Goal: Transaction & Acquisition: Purchase product/service

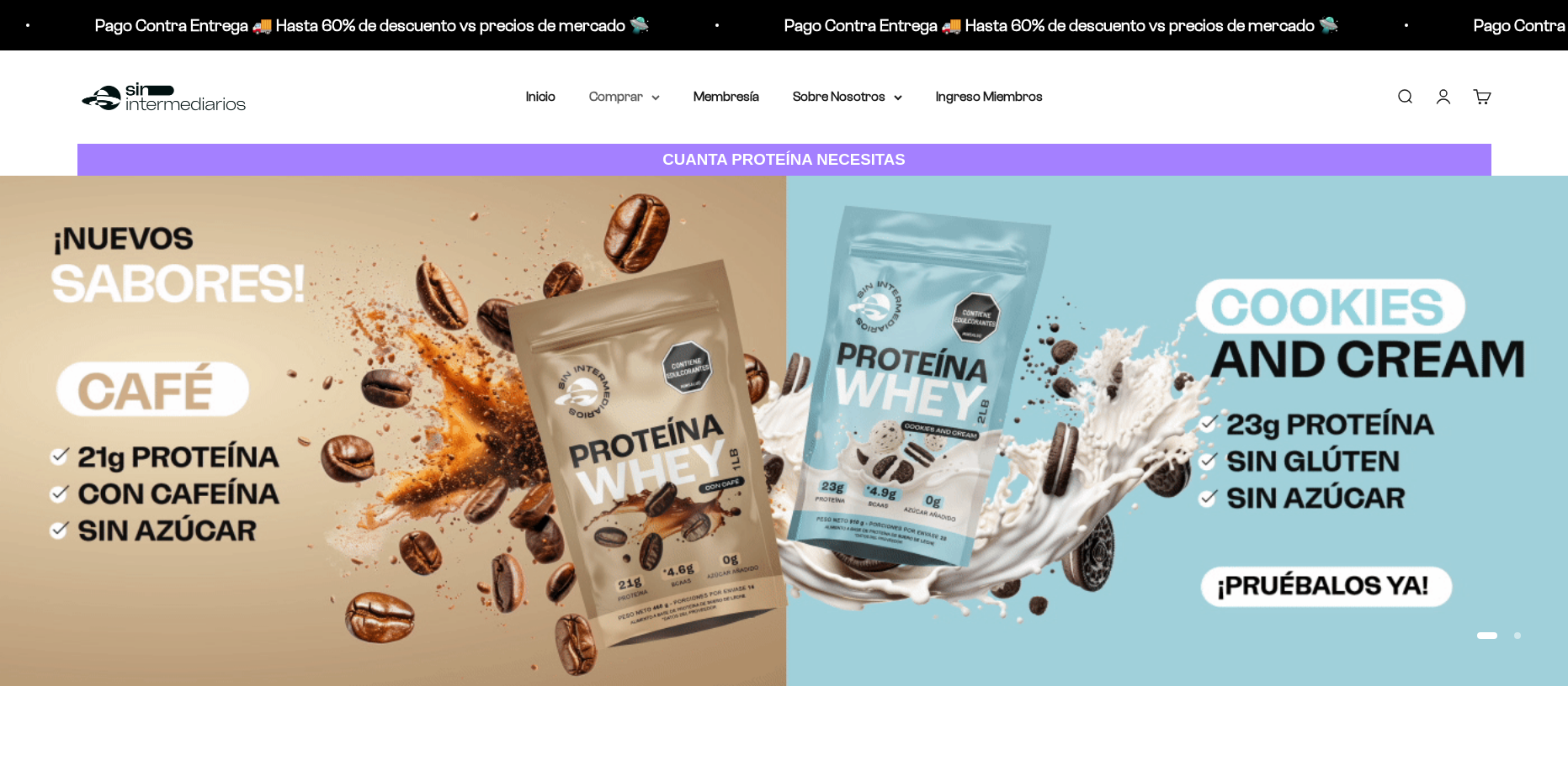
click at [627, 96] on summary "Comprar" at bounding box center [624, 96] width 71 height 22
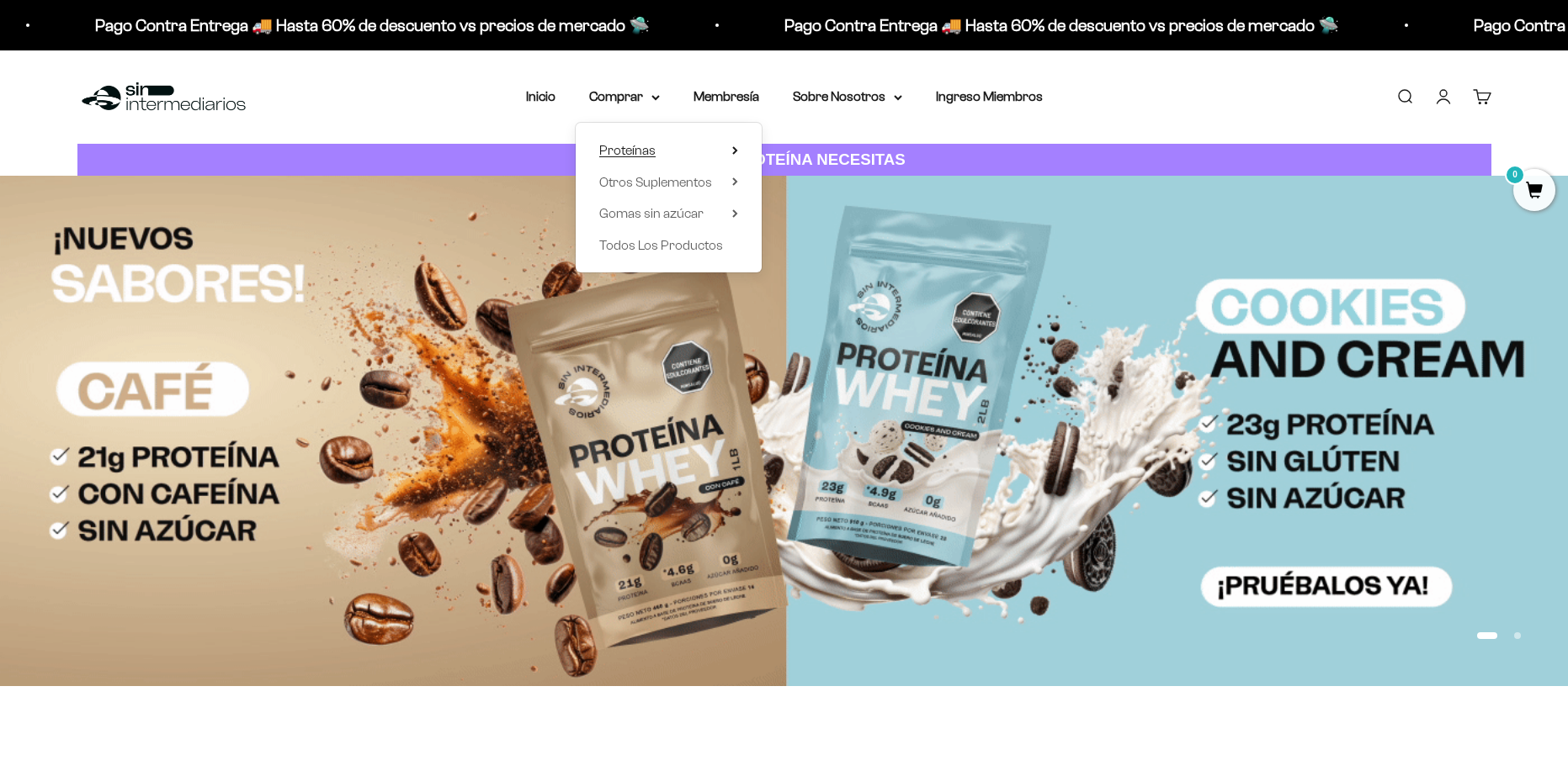
click at [624, 147] on span "Proteínas" at bounding box center [627, 150] width 57 height 15
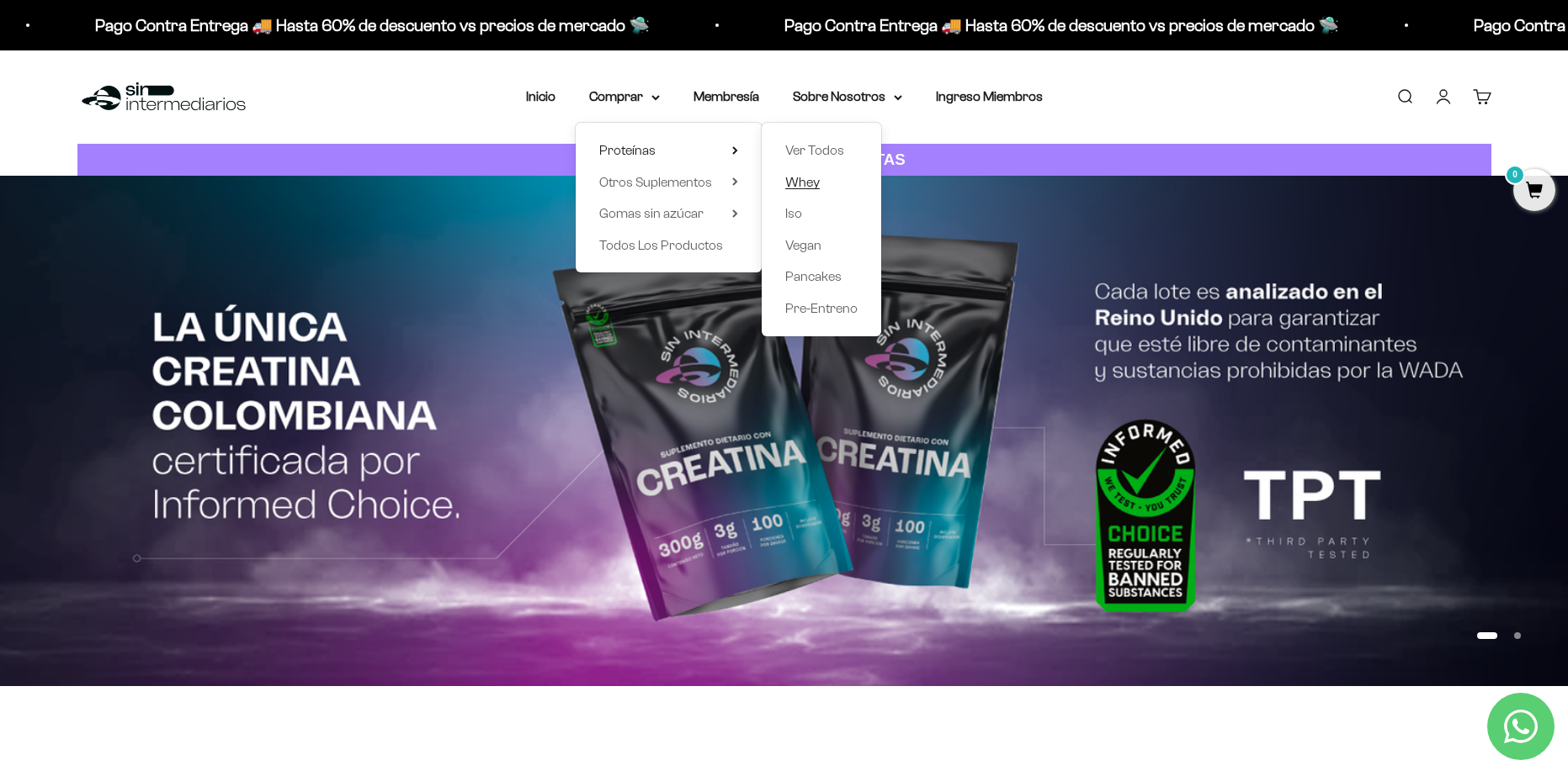
click at [826, 180] on link "Whey" at bounding box center [821, 182] width 72 height 22
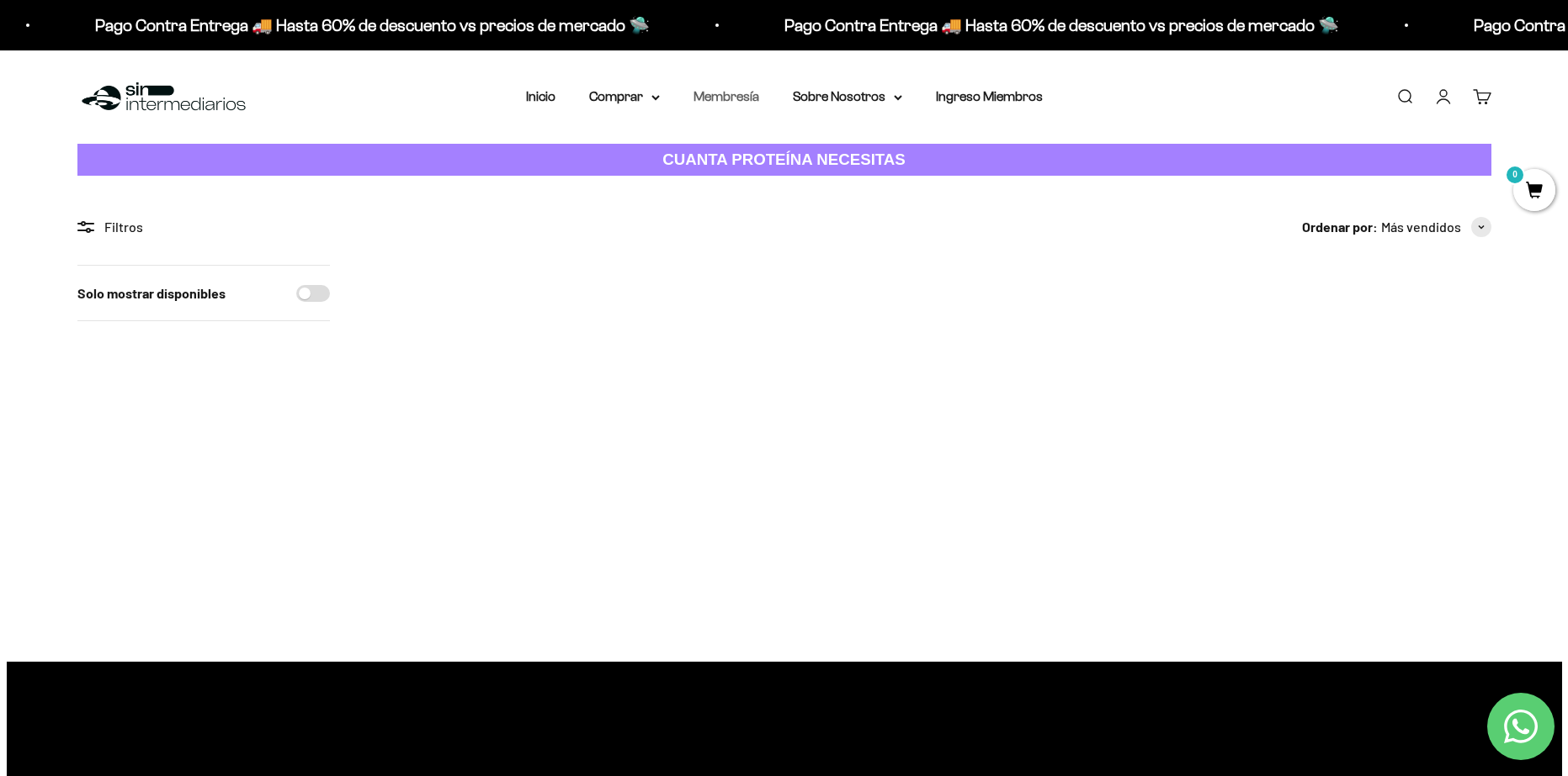
click at [732, 100] on link "Membresía" at bounding box center [726, 96] width 65 height 15
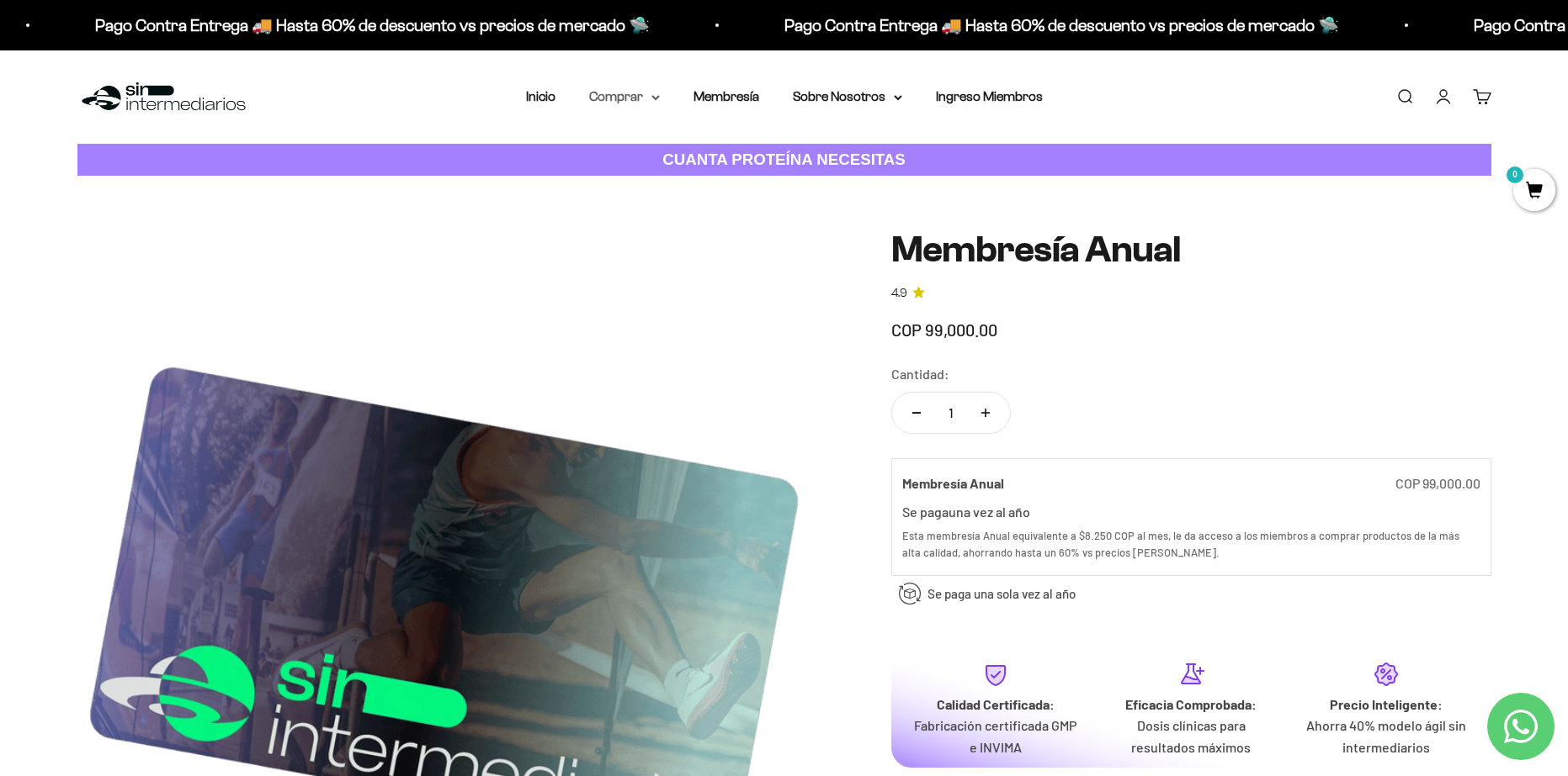
click at [618, 99] on summary "Comprar" at bounding box center [624, 96] width 71 height 22
click at [606, 149] on span "Proteínas" at bounding box center [627, 150] width 57 height 15
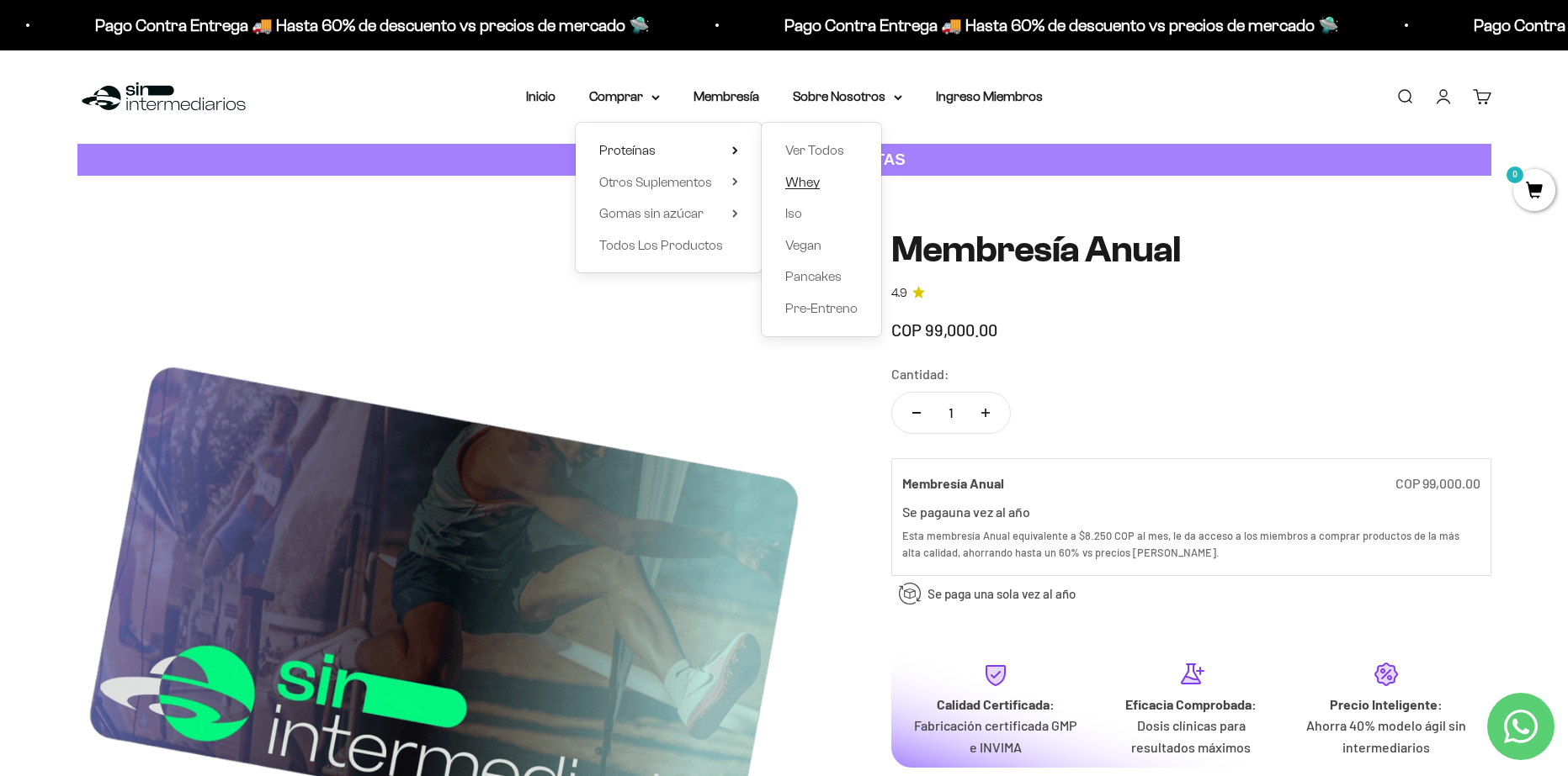
click at [790, 188] on span "Whey" at bounding box center [802, 182] width 34 height 15
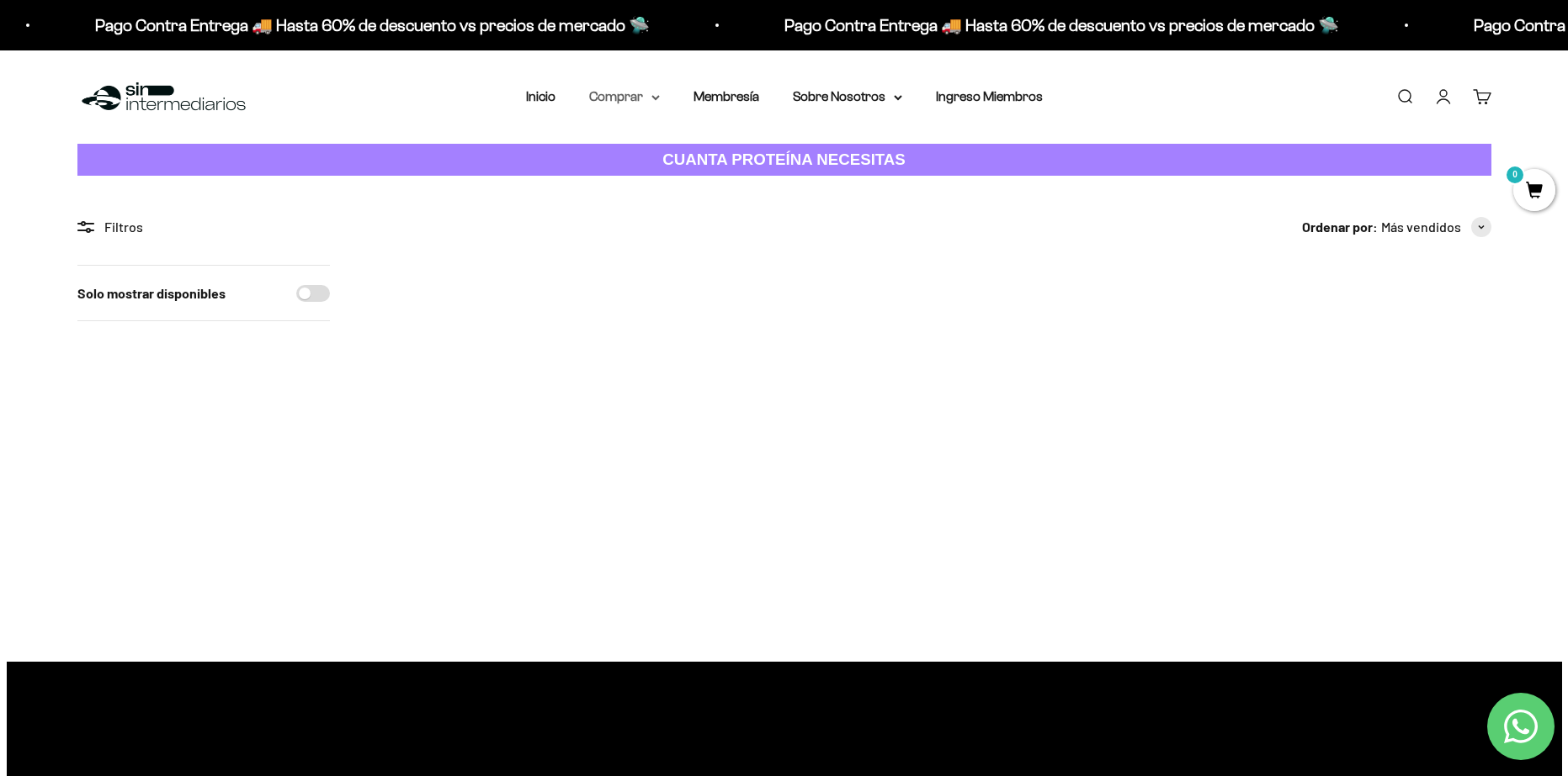
click at [640, 94] on summary "Comprar" at bounding box center [624, 96] width 71 height 22
click at [648, 148] on span "Proteínas" at bounding box center [627, 150] width 57 height 15
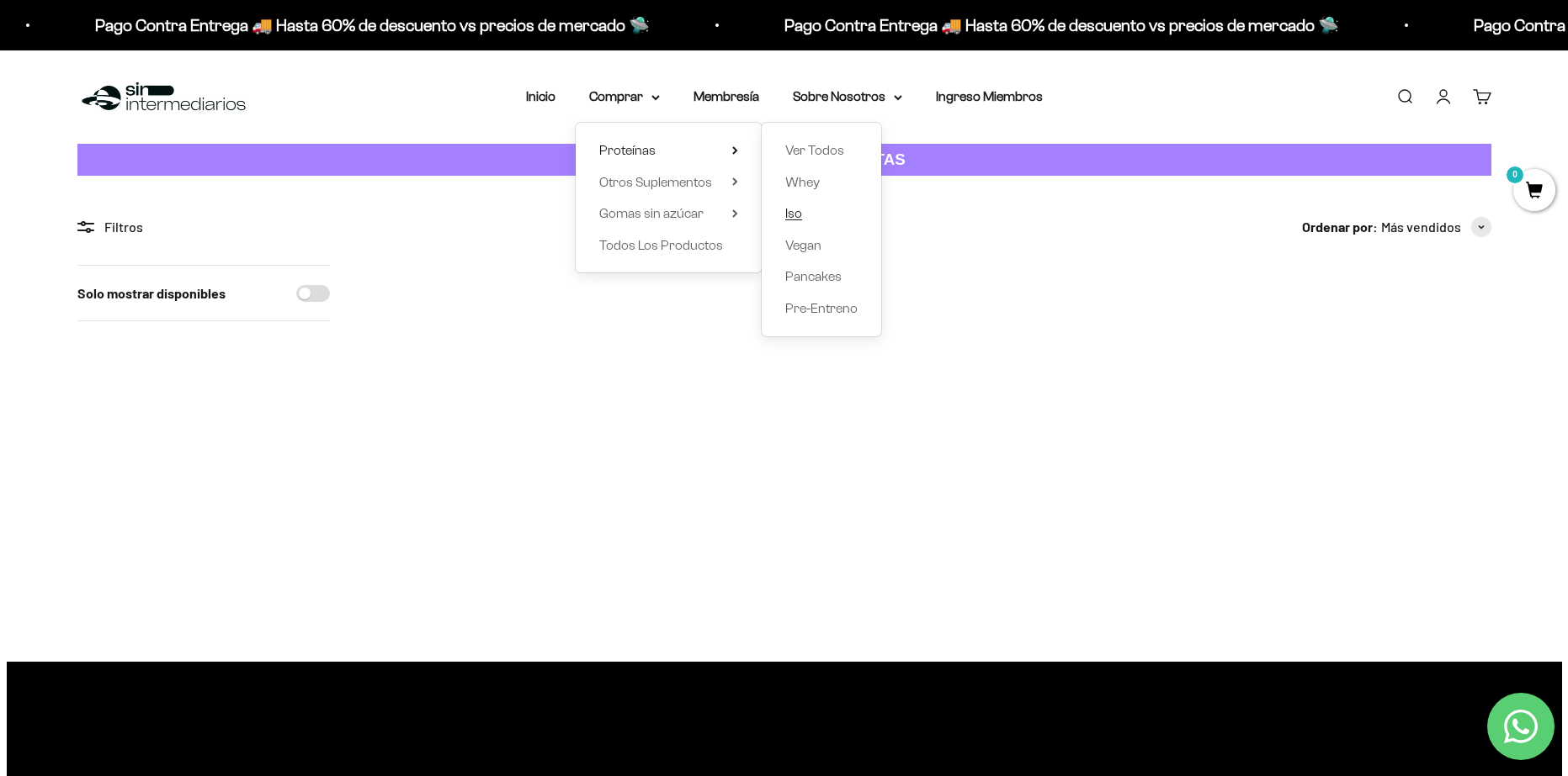
click at [818, 221] on link "Iso" at bounding box center [821, 213] width 72 height 22
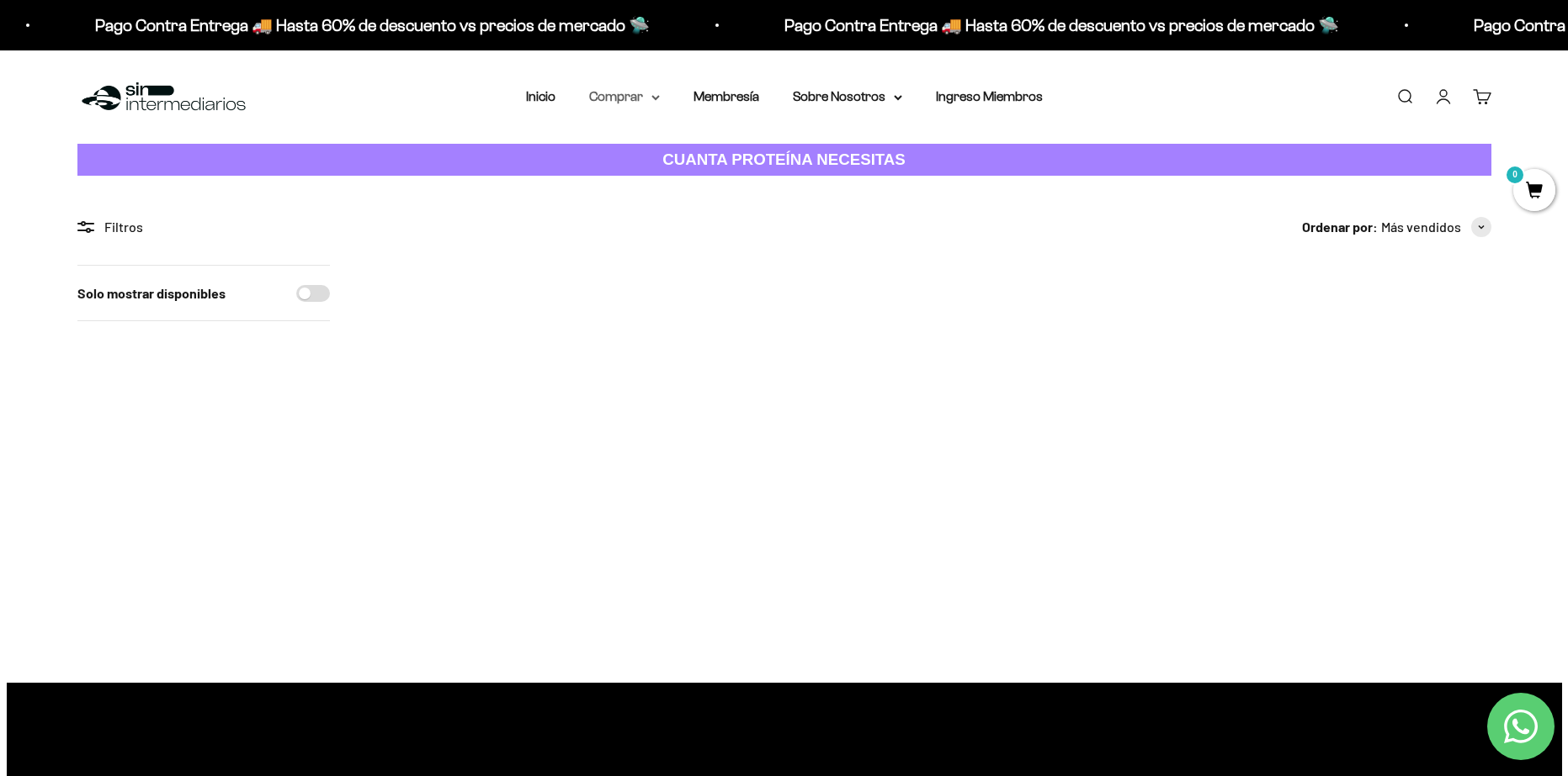
click at [622, 95] on summary "Comprar" at bounding box center [624, 96] width 71 height 22
click at [639, 179] on span "Otros Suplementos" at bounding box center [655, 182] width 113 height 15
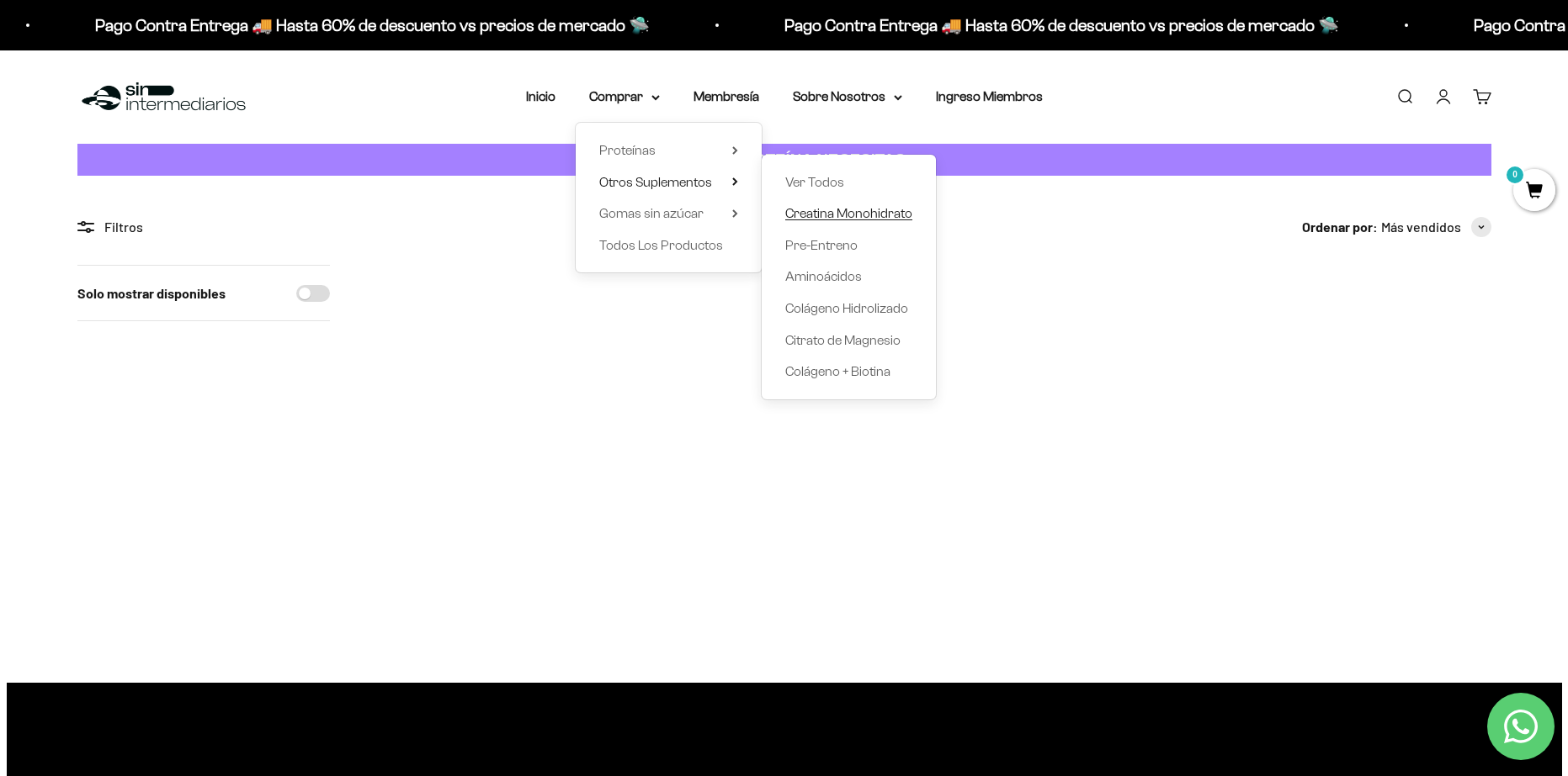
click at [820, 213] on span "Creatina Monohidrato" at bounding box center [849, 213] width 127 height 15
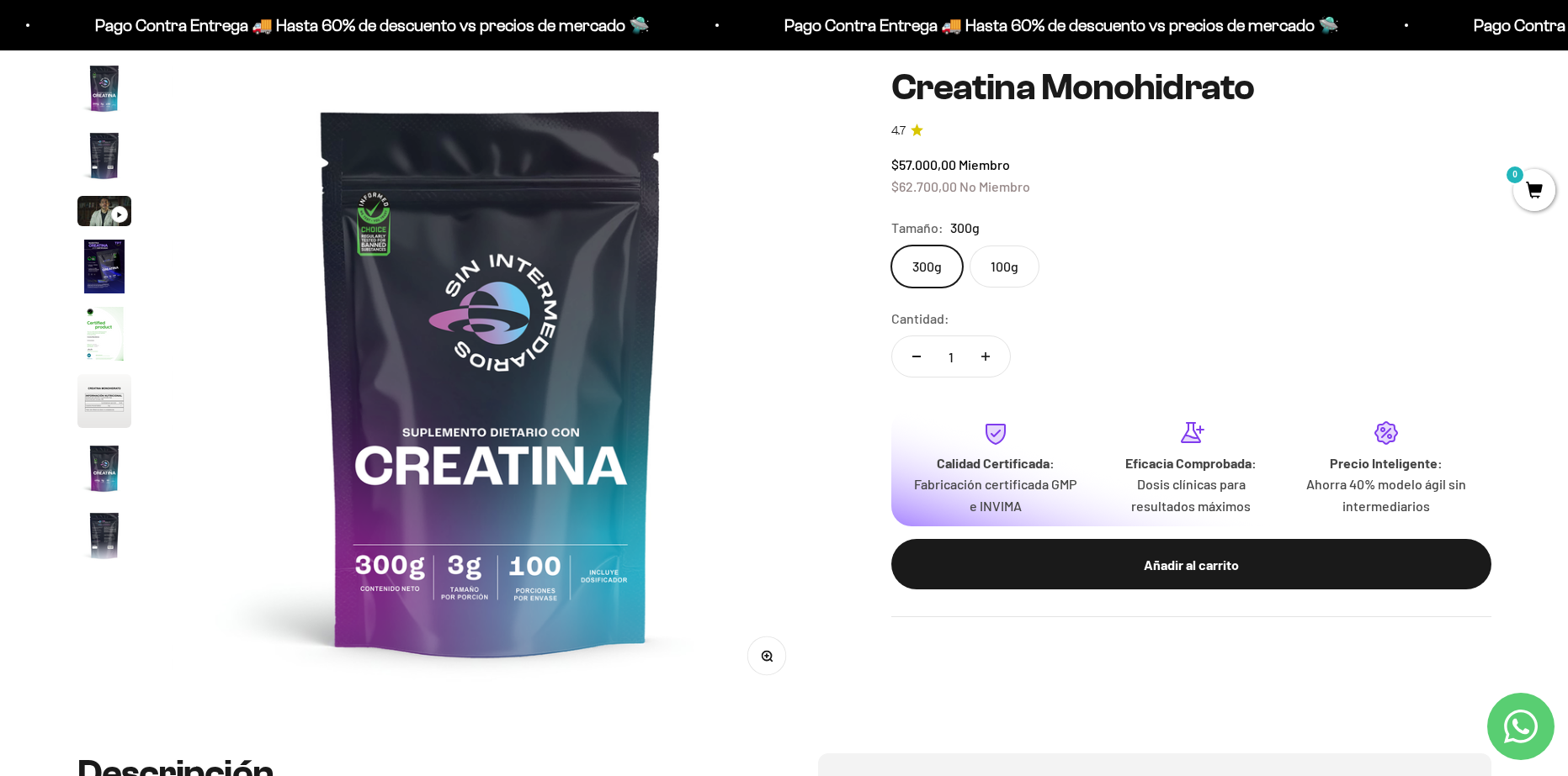
click at [96, 169] on img "Ir al artículo 2" at bounding box center [104, 156] width 54 height 54
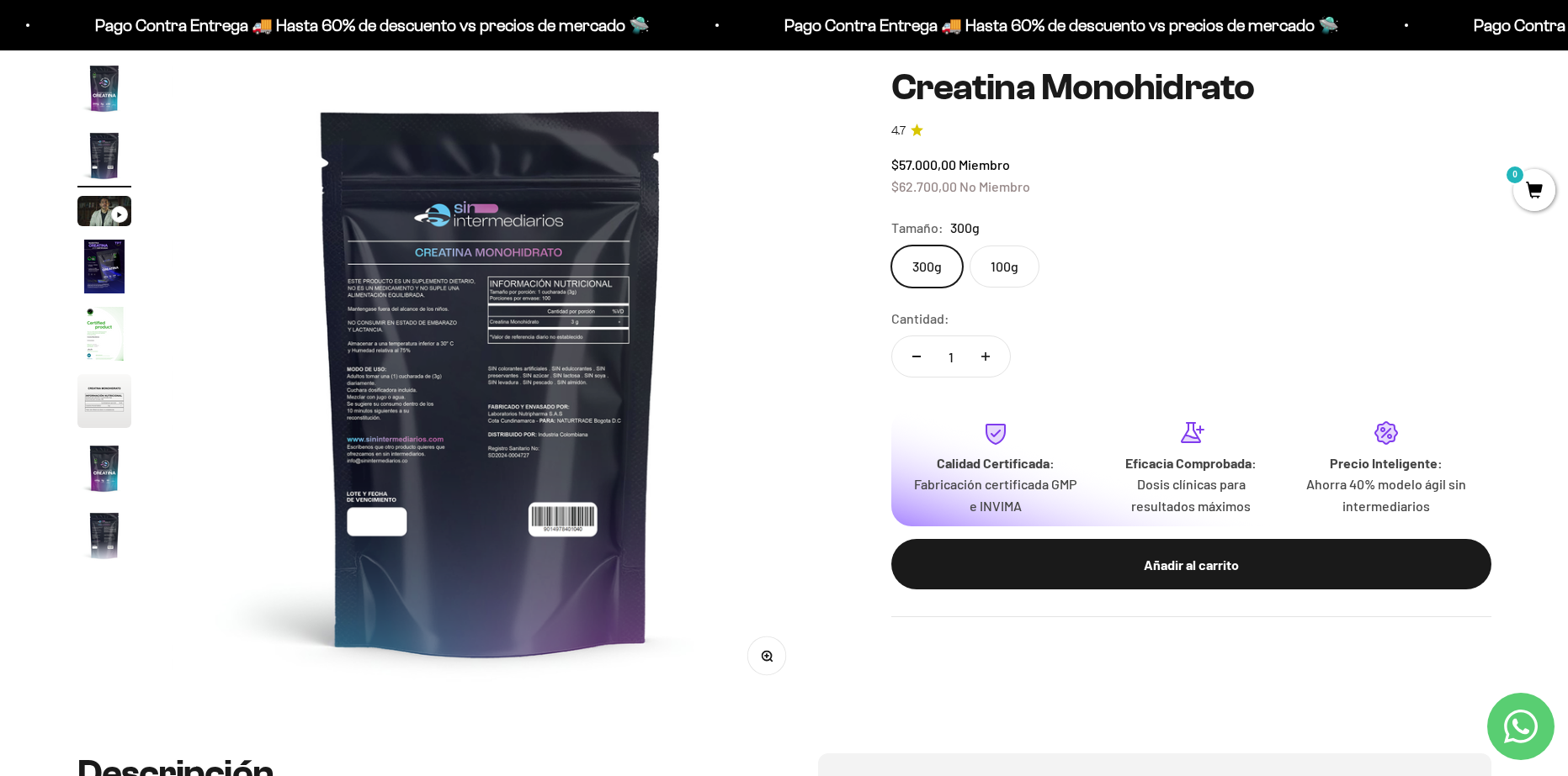
scroll to position [84, 0]
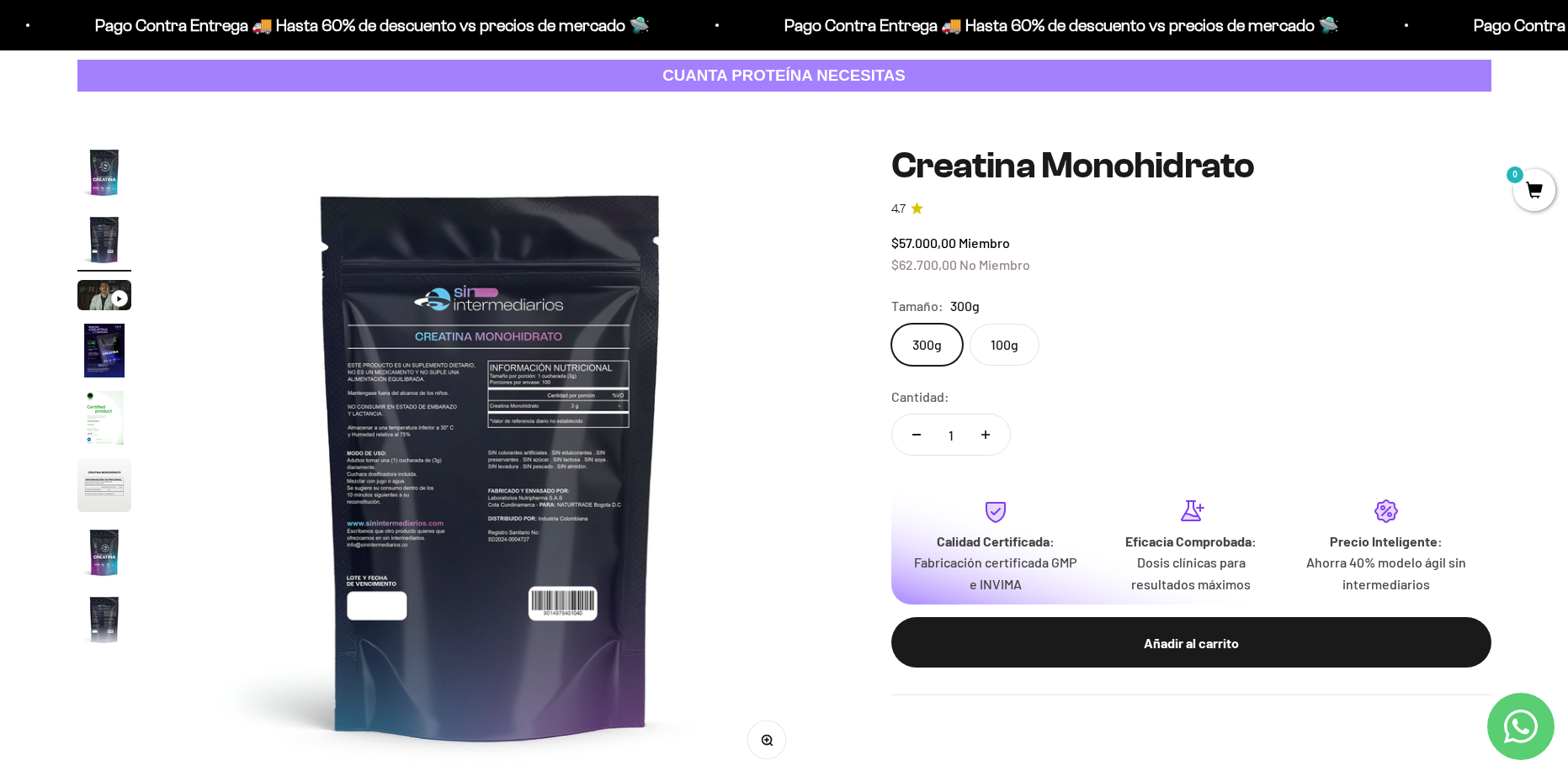
click at [102, 171] on img "Ir al artículo 1" at bounding box center [104, 172] width 54 height 54
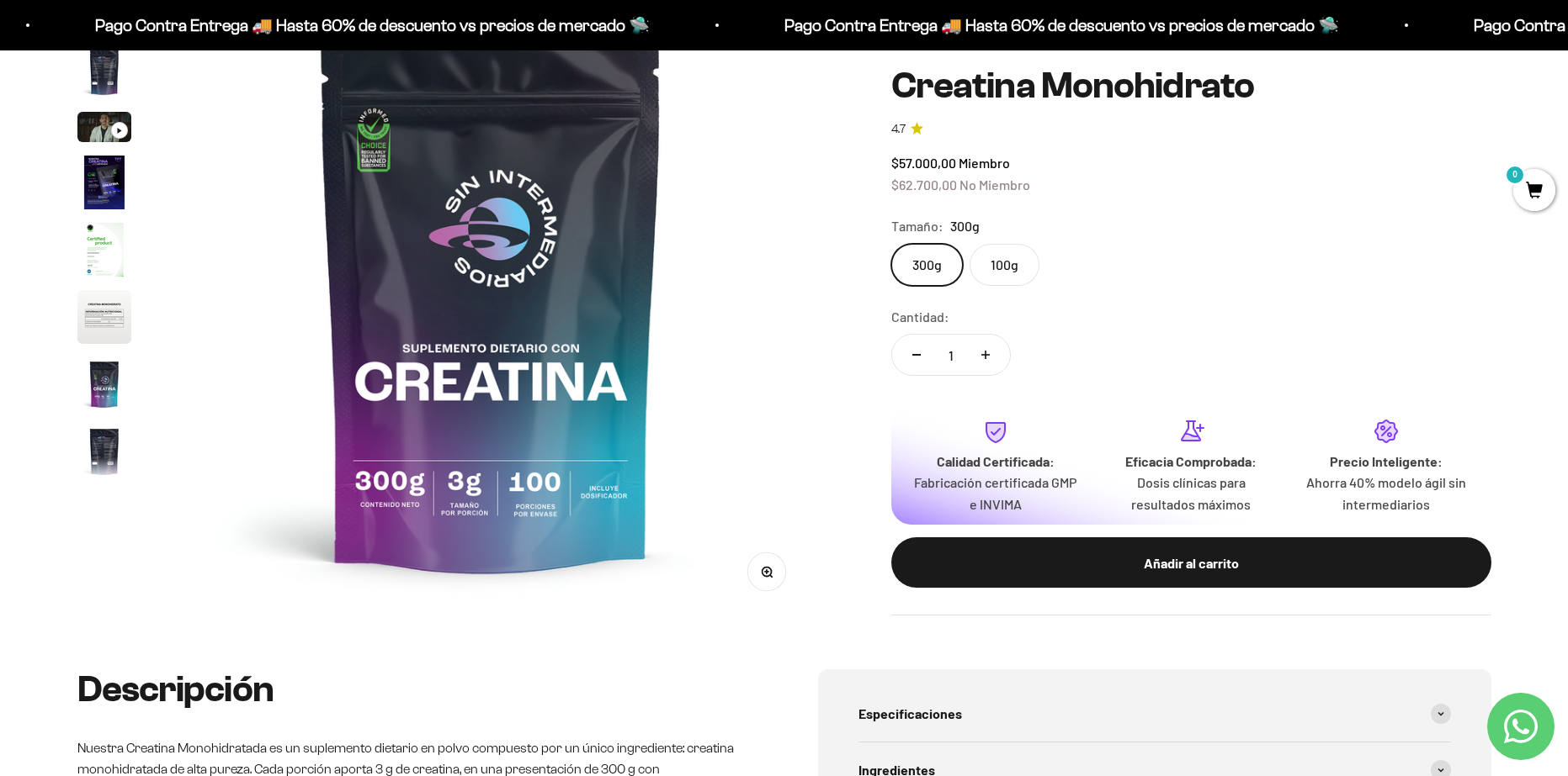
scroll to position [421, 0]
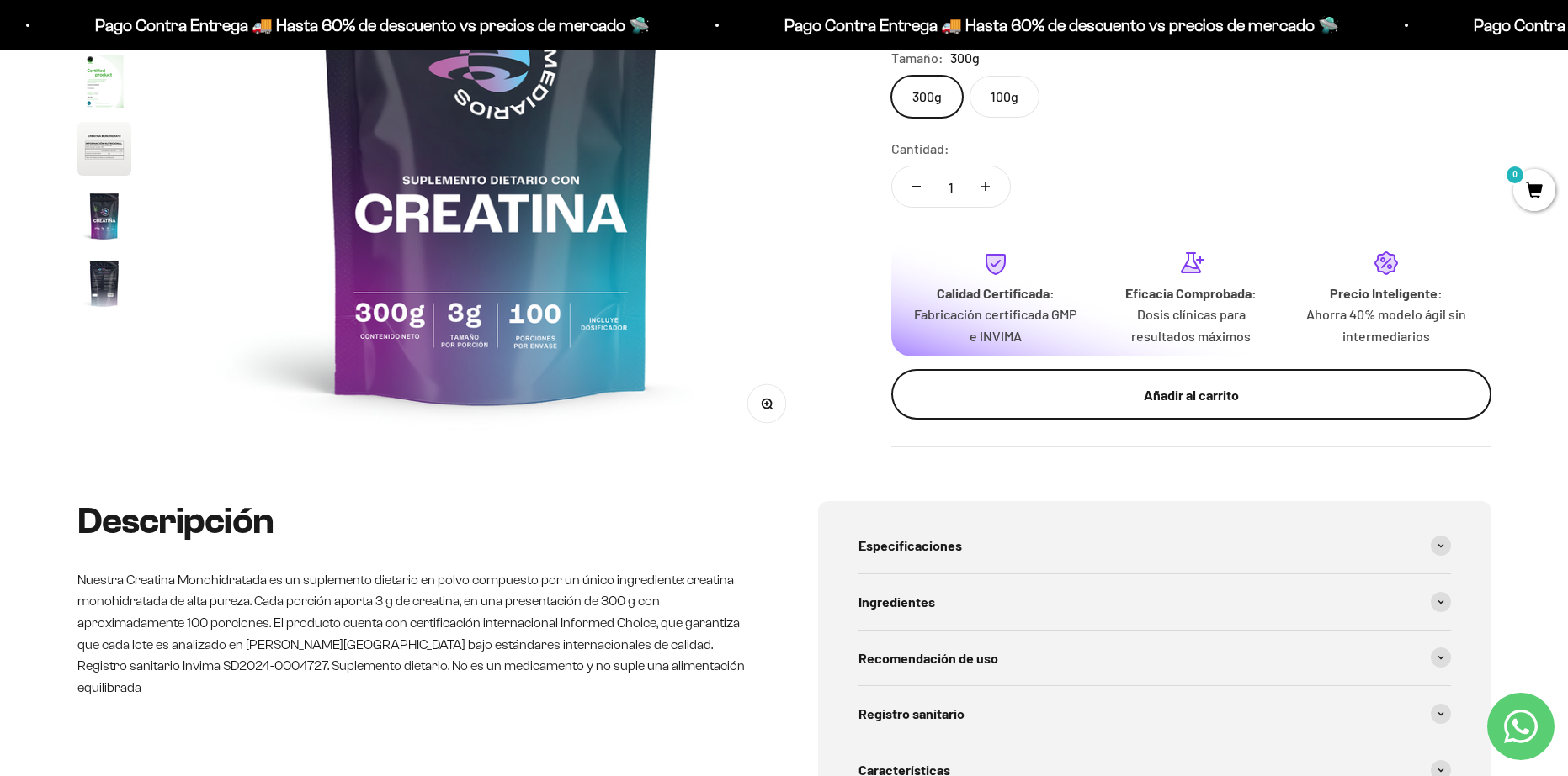
click at [1057, 409] on button "Añadir al carrito" at bounding box center [1190, 394] width 600 height 51
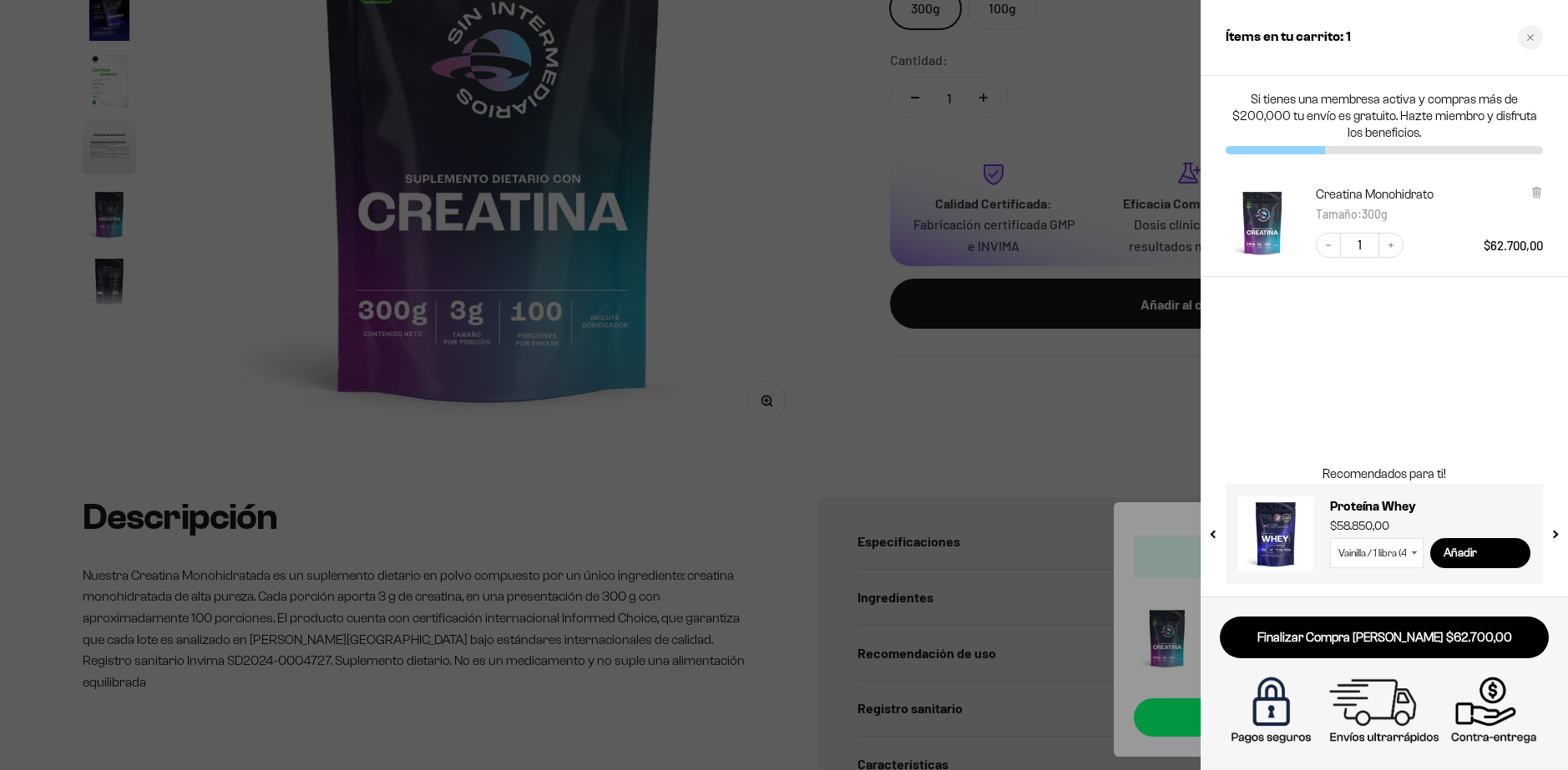
click at [815, 236] on div at bounding box center [784, 385] width 1568 height 770
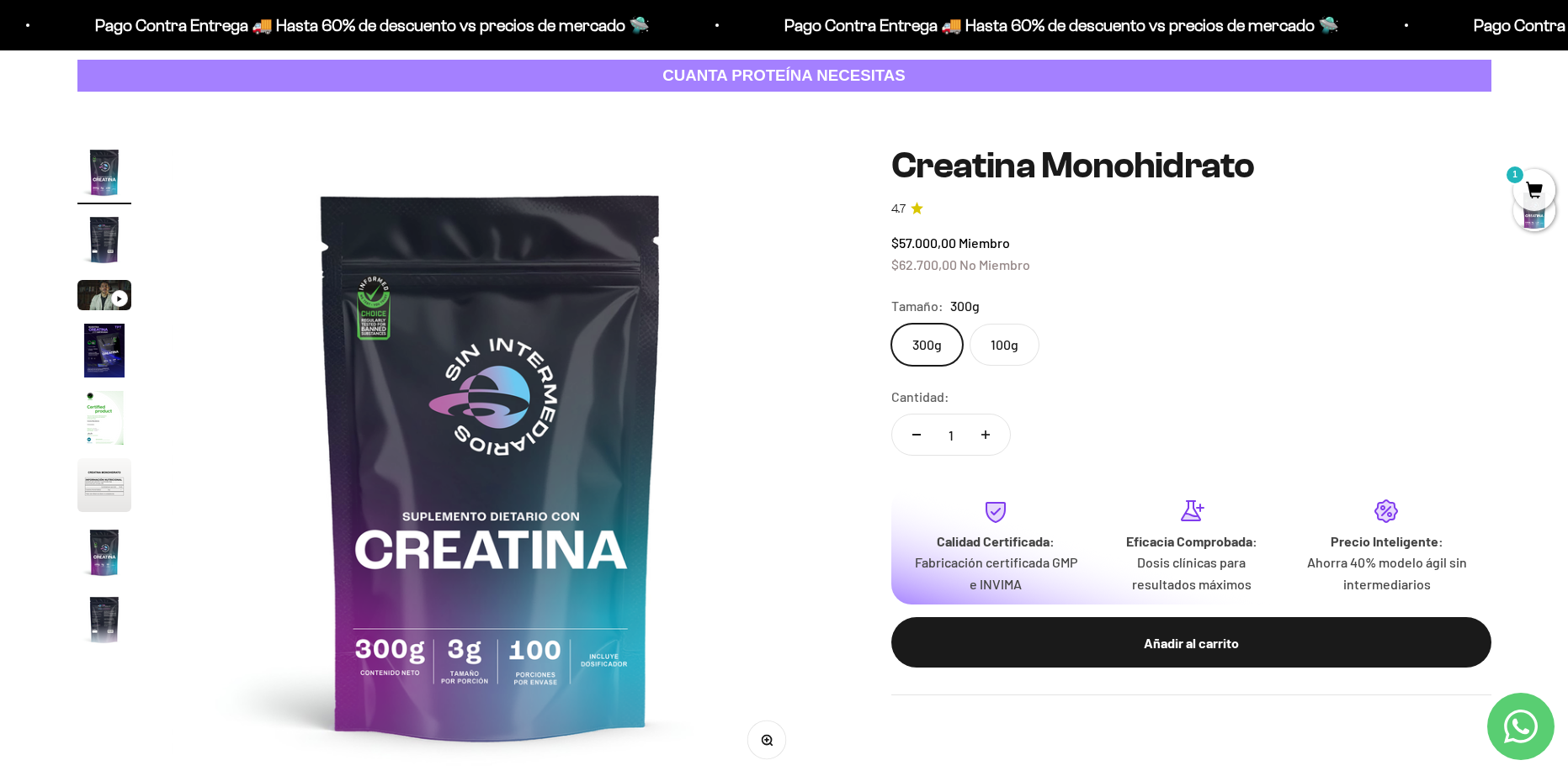
scroll to position [0, 0]
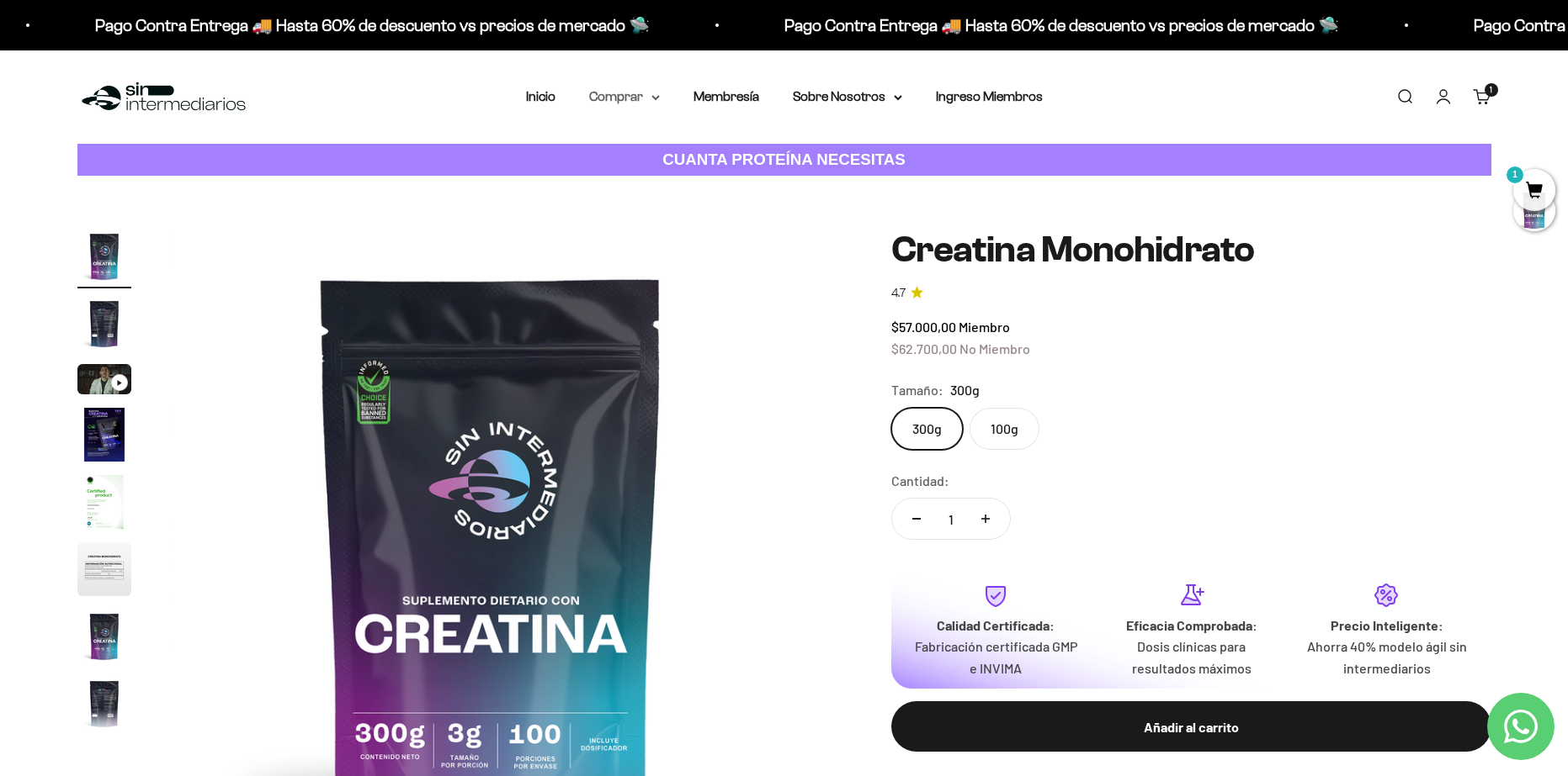
click at [620, 86] on summary "Comprar" at bounding box center [624, 96] width 71 height 22
click at [614, 147] on span "Proteínas" at bounding box center [627, 150] width 57 height 15
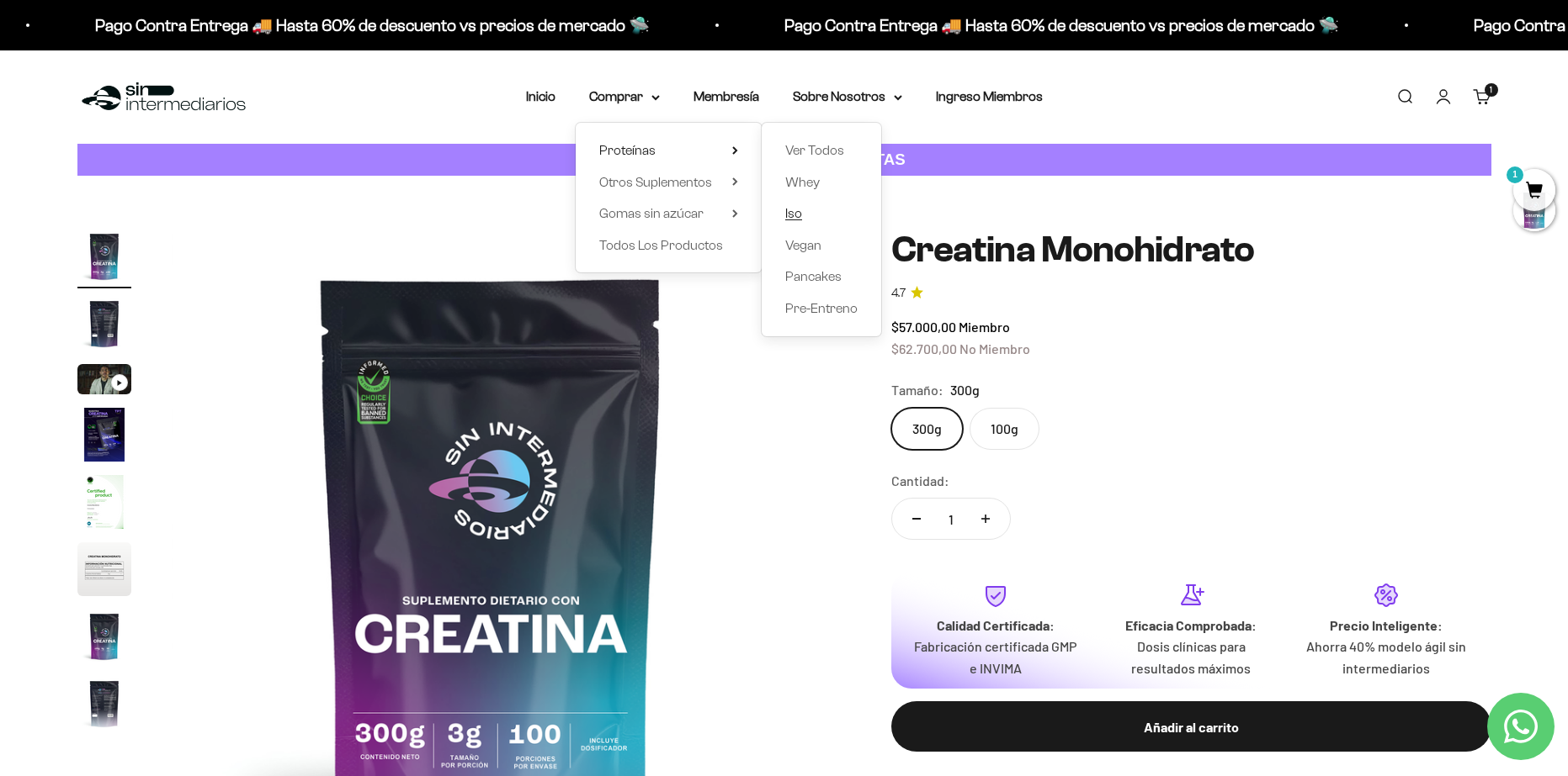
click at [796, 215] on span "Iso" at bounding box center [793, 213] width 17 height 15
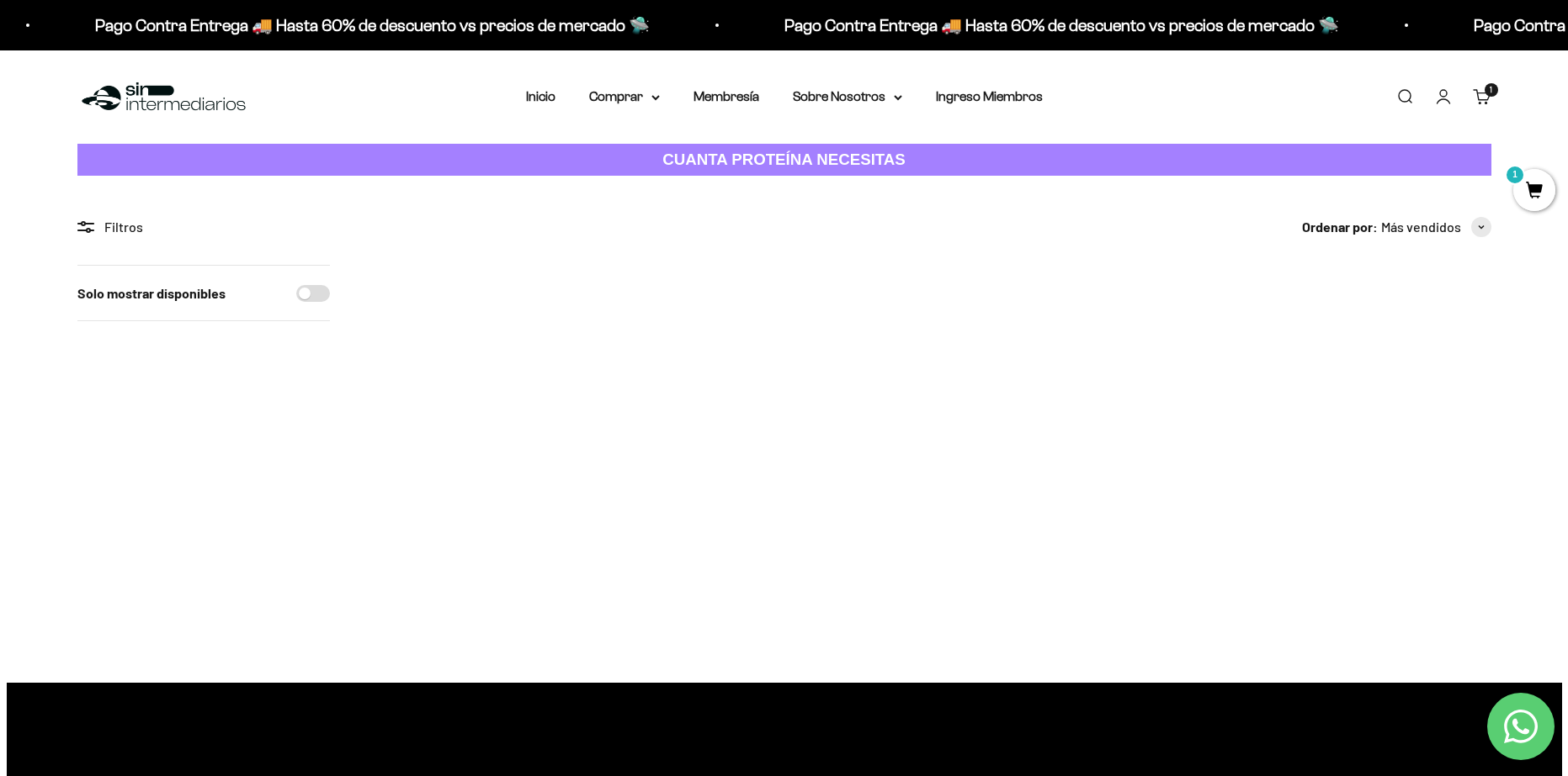
scroll to position [84, 0]
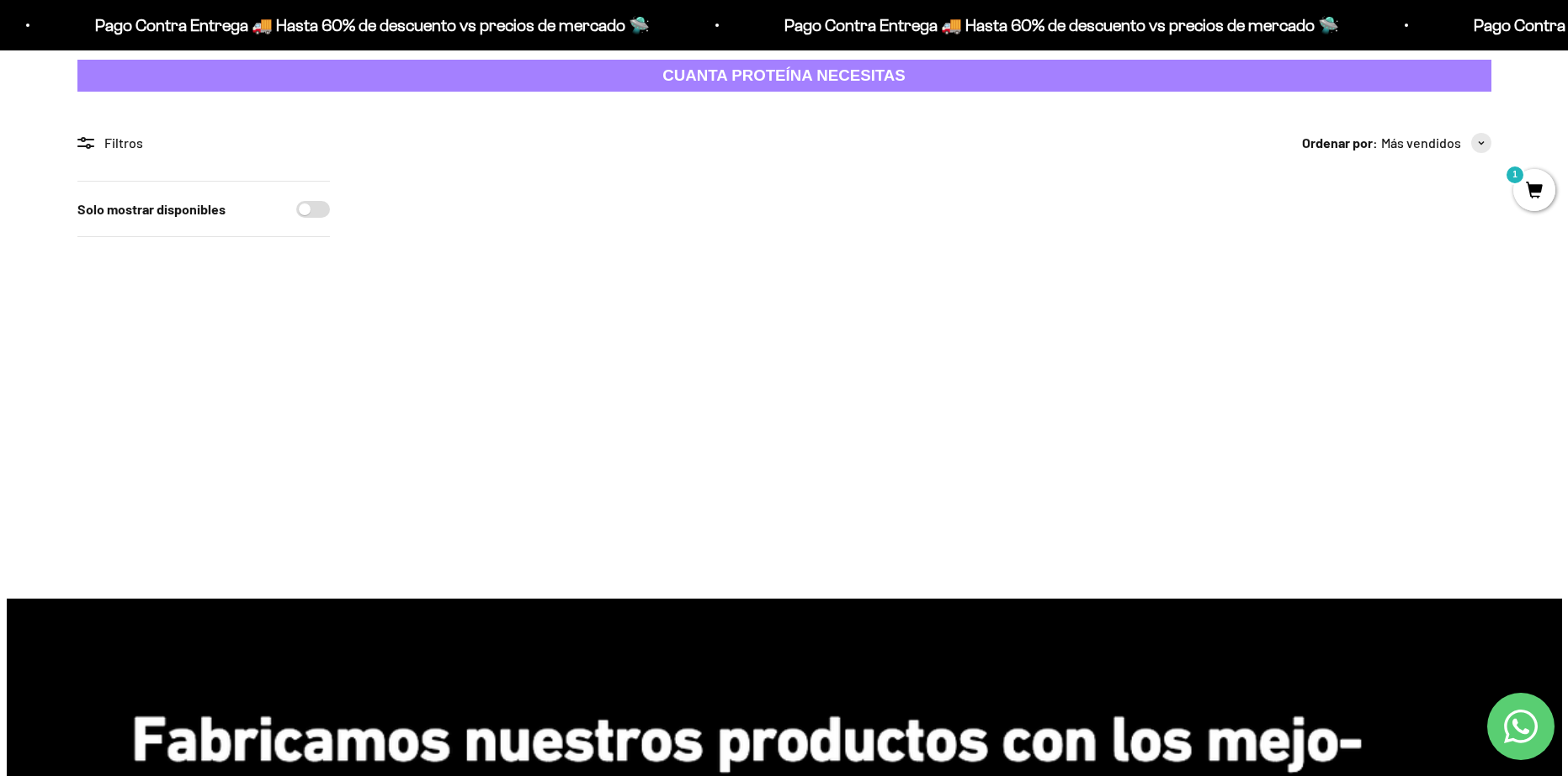
click at [712, 271] on img at bounding box center [702, 285] width 208 height 208
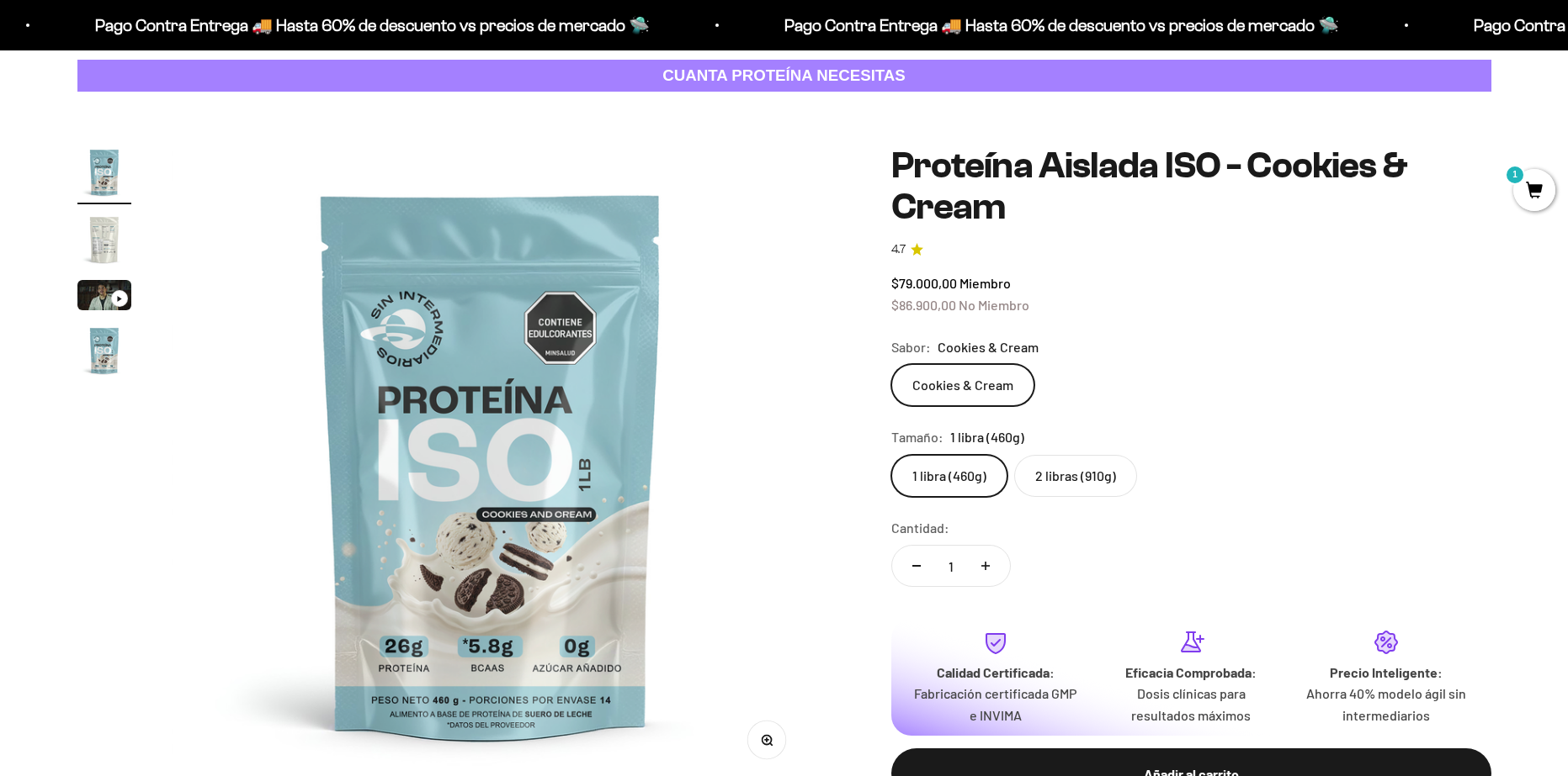
scroll to position [169, 0]
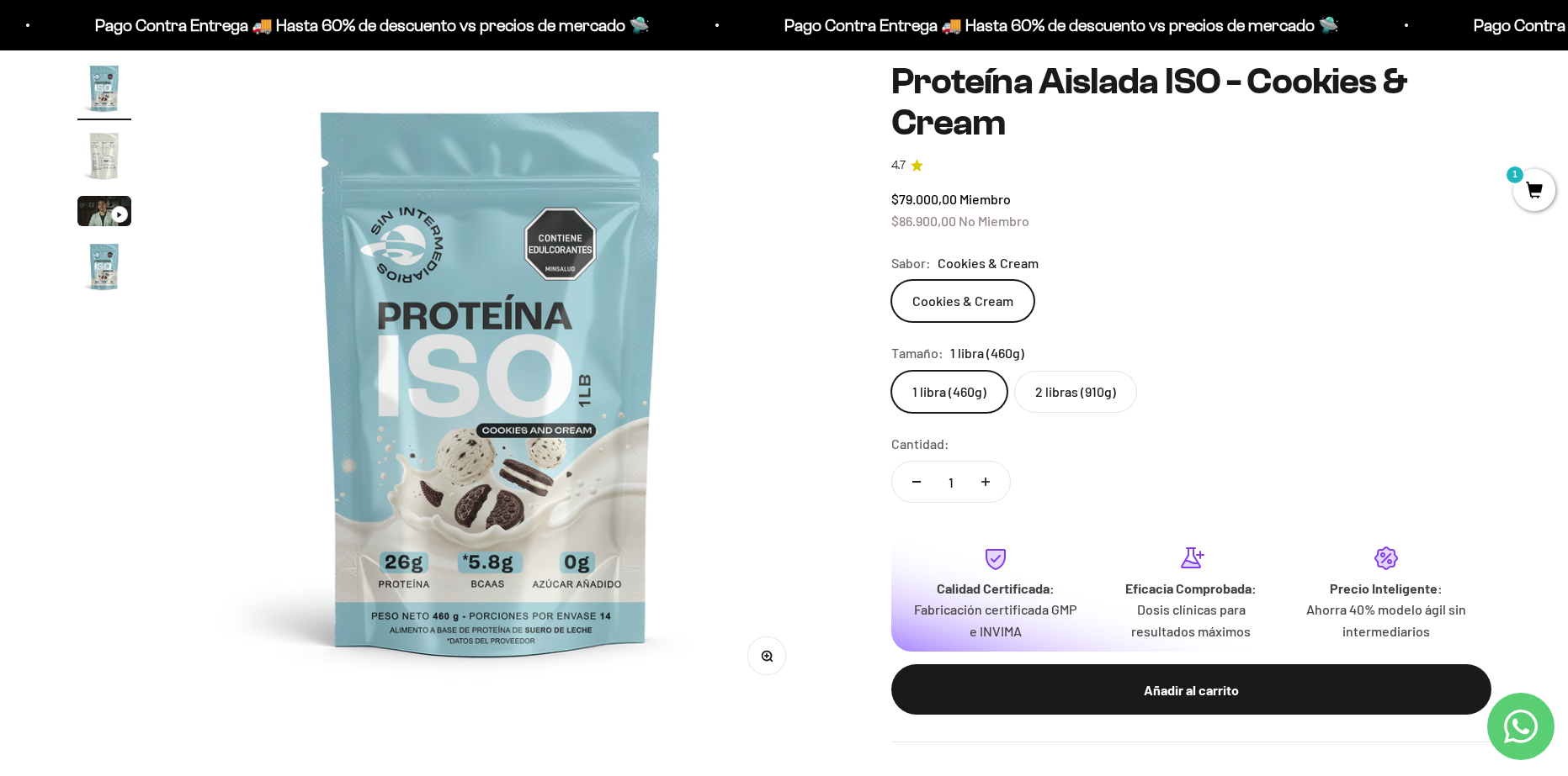
click at [1079, 392] on label "2 libras (910g)" at bounding box center [1075, 391] width 123 height 42
click at [891, 371] on input "2 libras (910g)" at bounding box center [890, 370] width 1 height 1
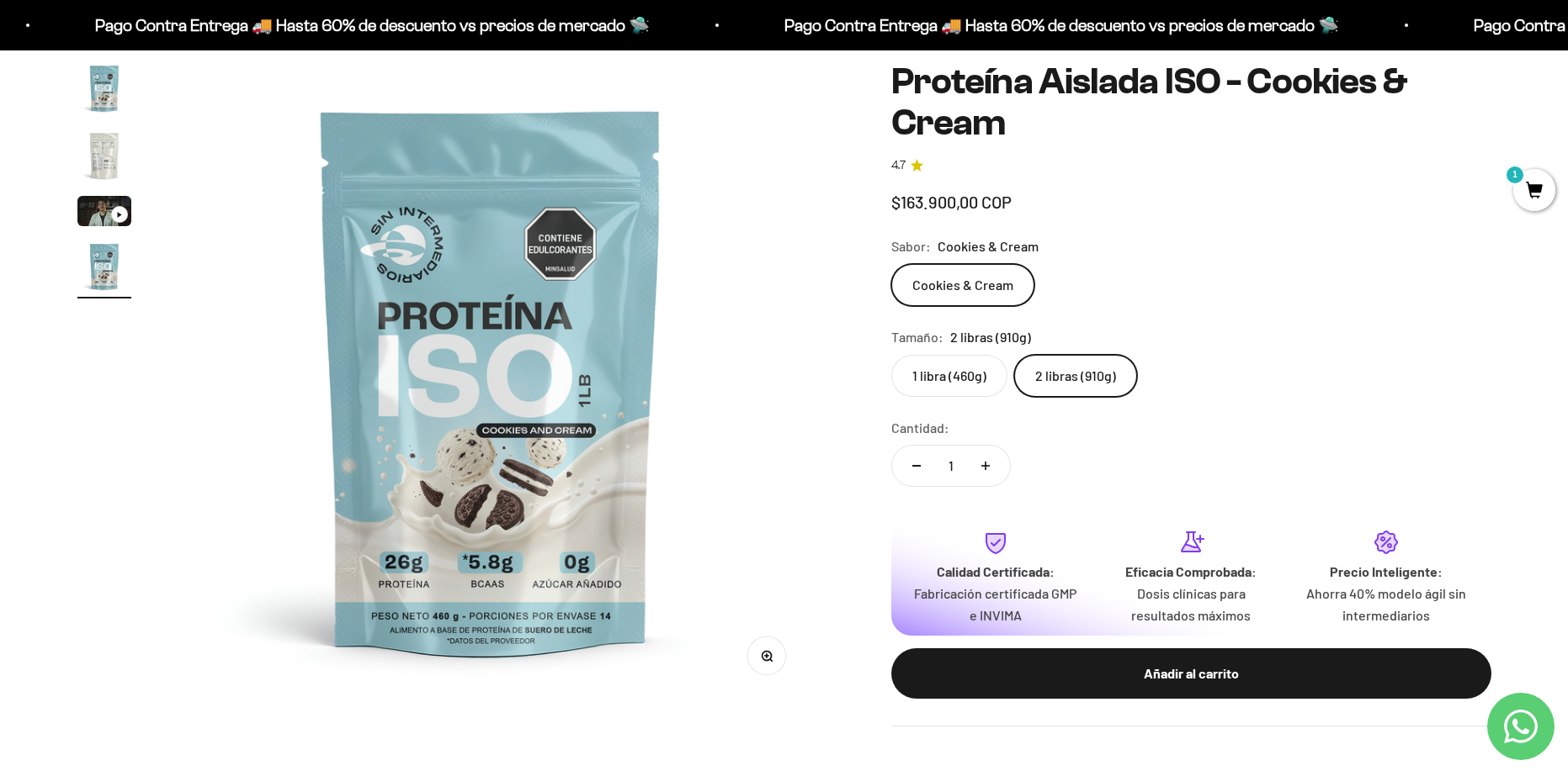
scroll to position [0, 1978]
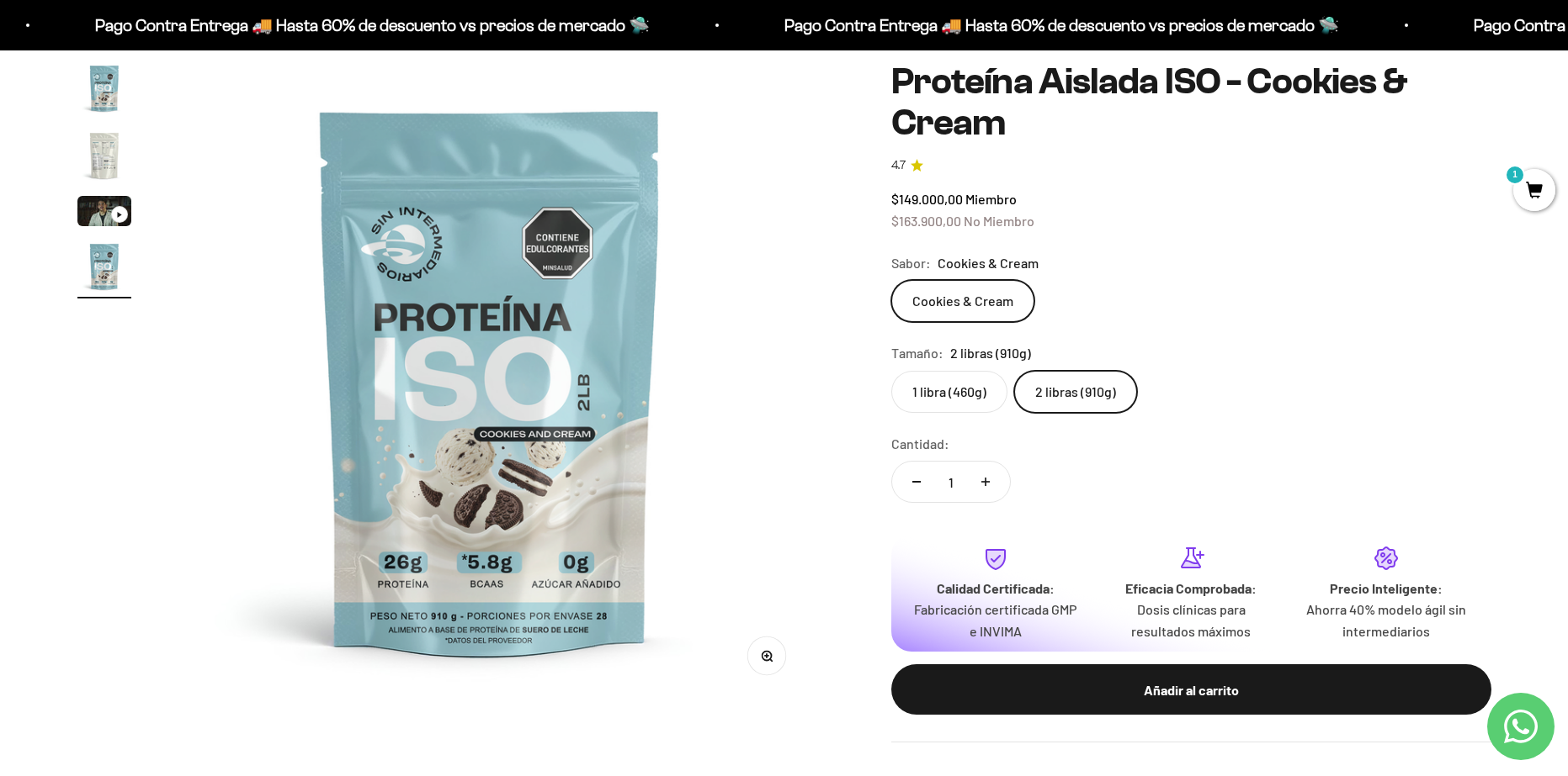
click at [107, 262] on img "Ir al artículo 4" at bounding box center [104, 267] width 54 height 54
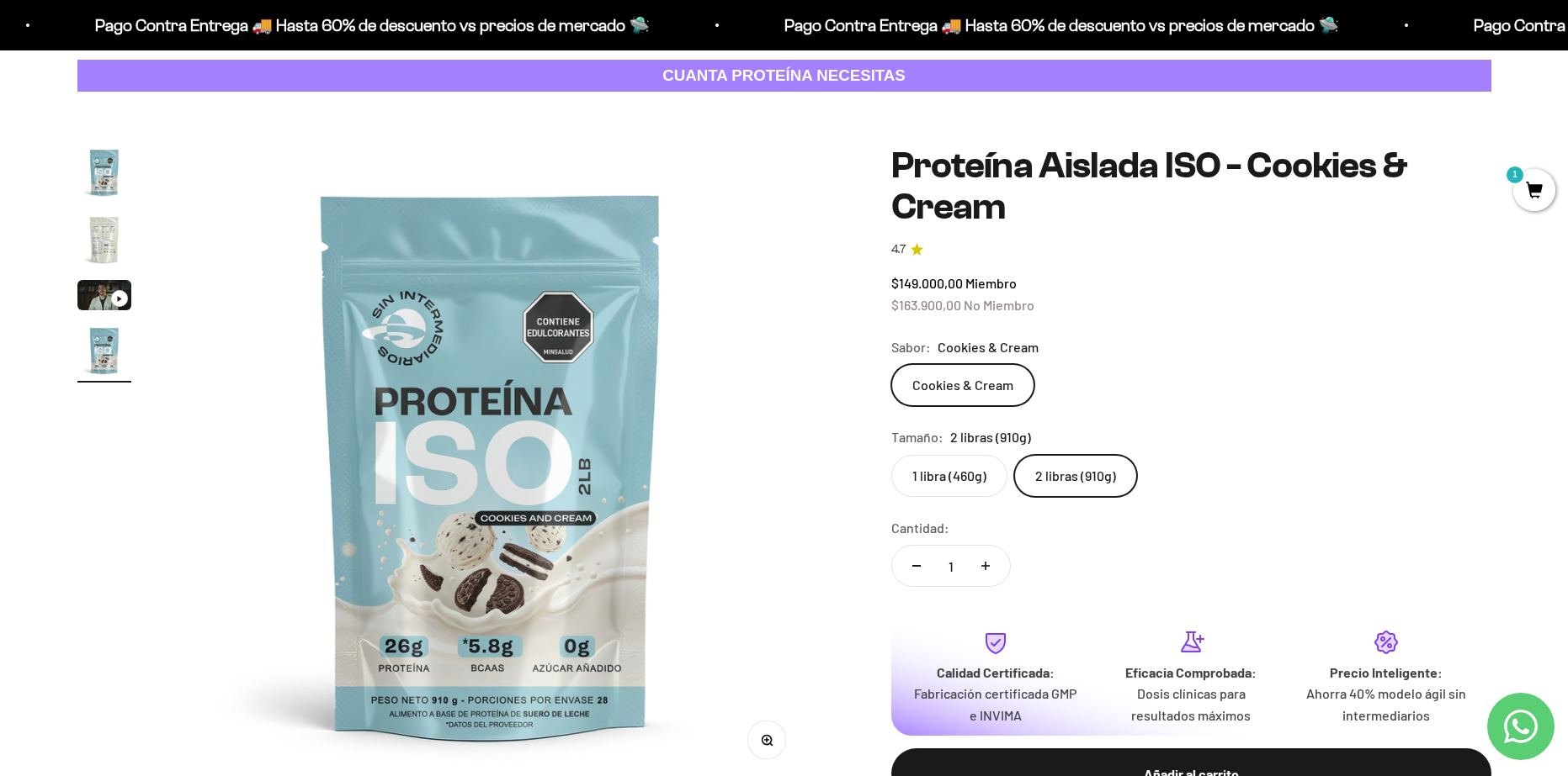
click at [82, 225] on img "Ir al artículo 2" at bounding box center [104, 239] width 54 height 54
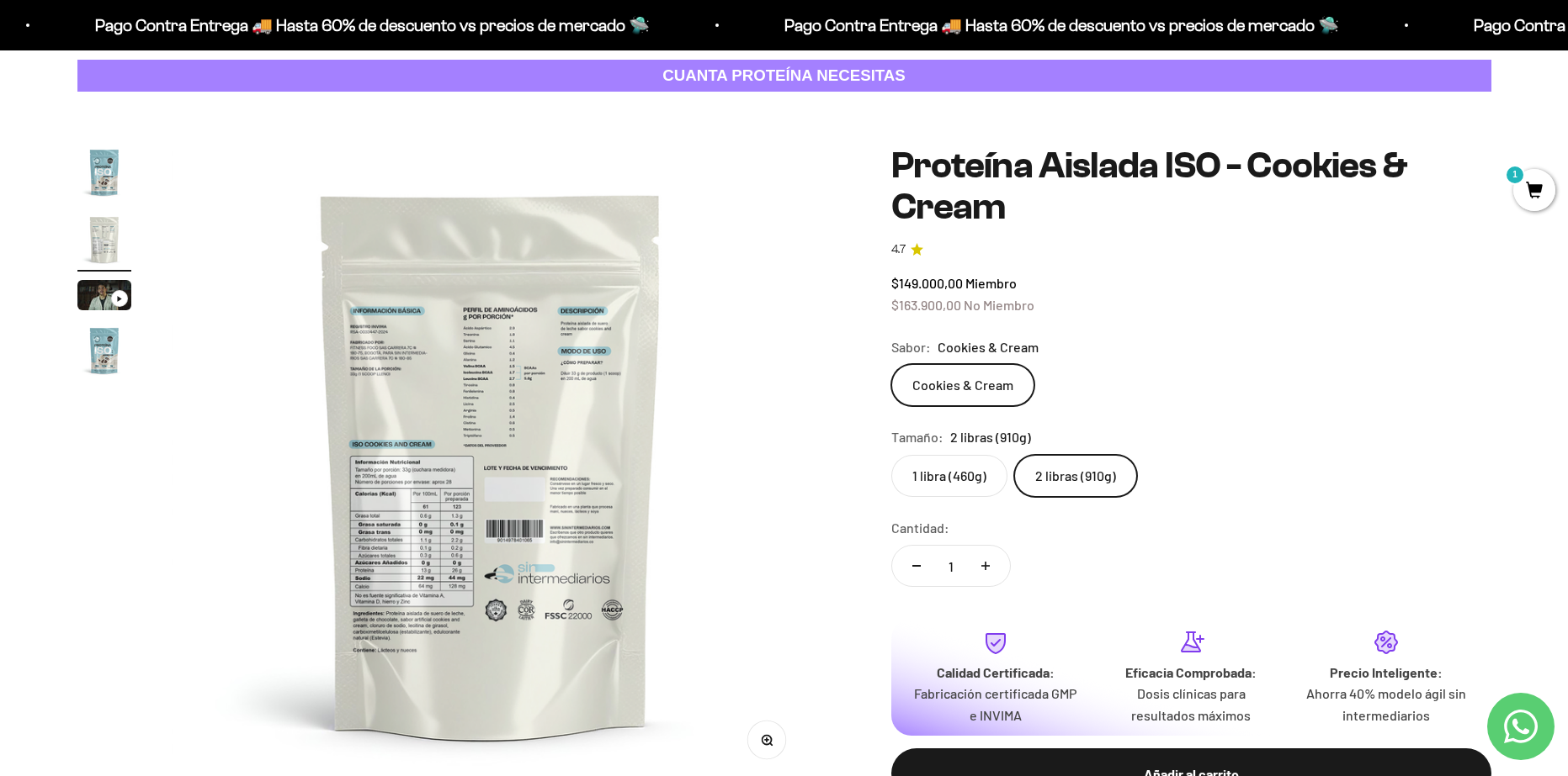
click at [409, 534] on img at bounding box center [491, 465] width 639 height 638
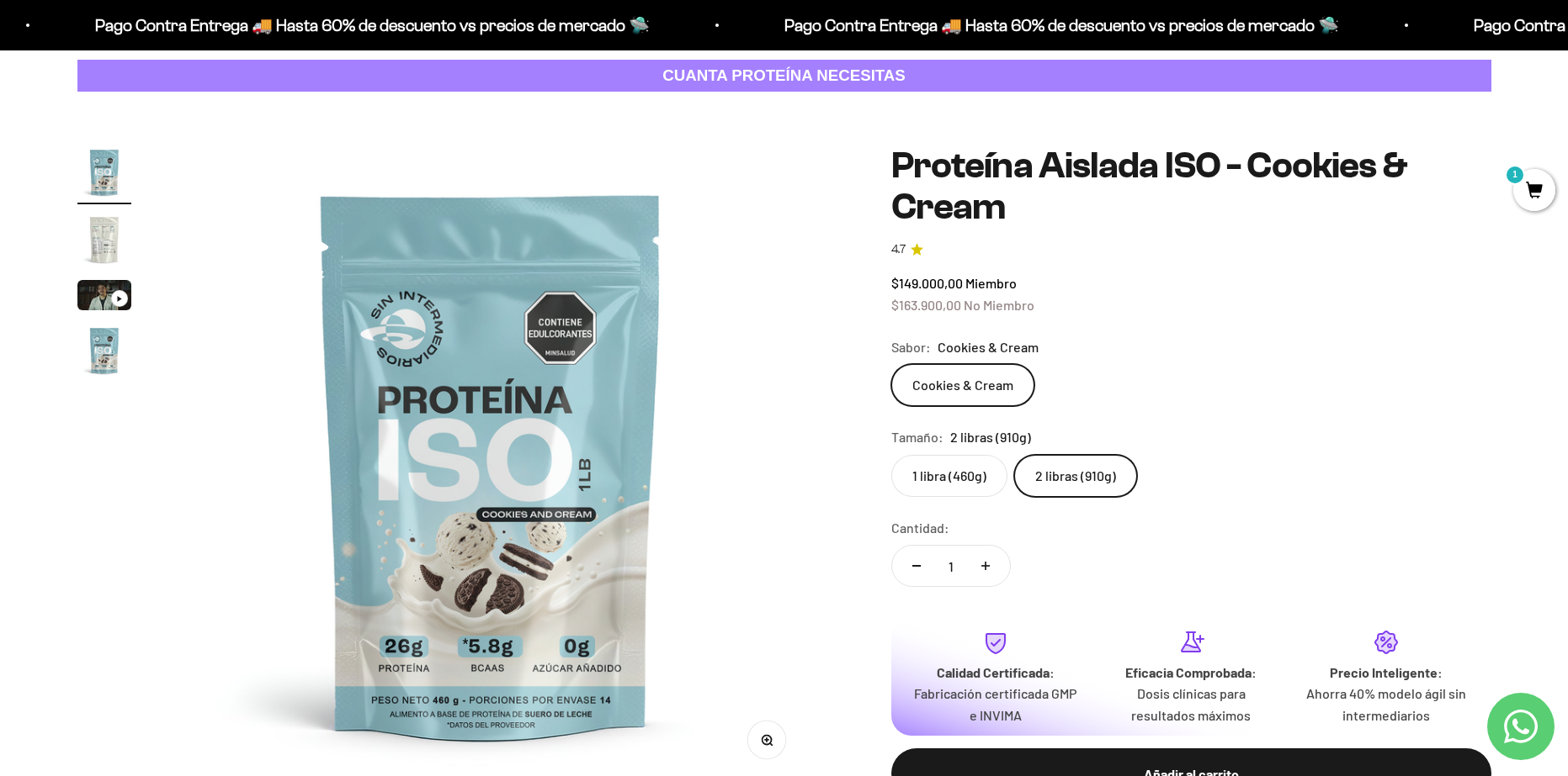
click at [102, 249] on img "Ir al artículo 2" at bounding box center [104, 239] width 54 height 54
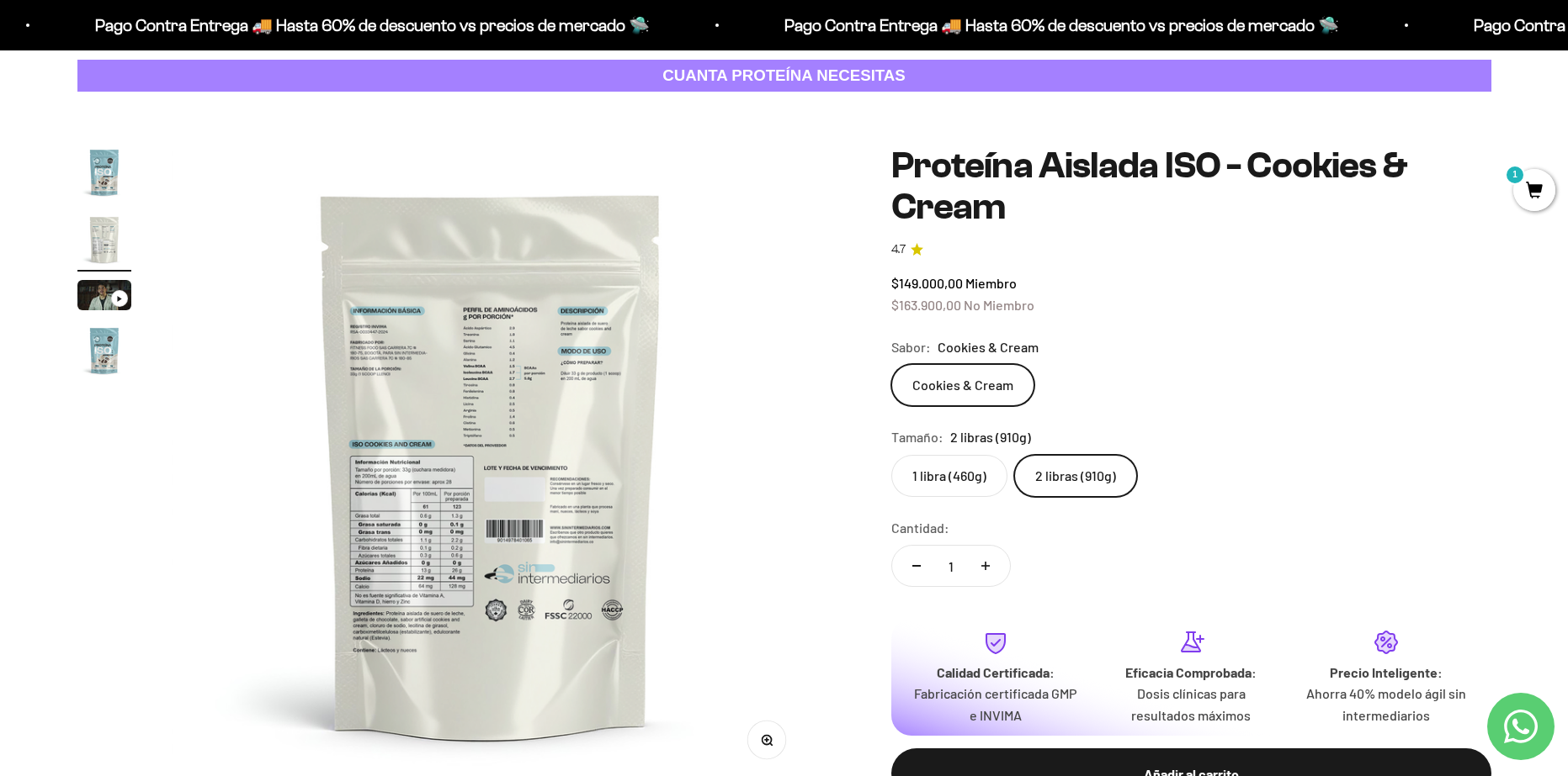
click at [1250, 388] on div "Cookies & Cream" at bounding box center [1190, 385] width 600 height 42
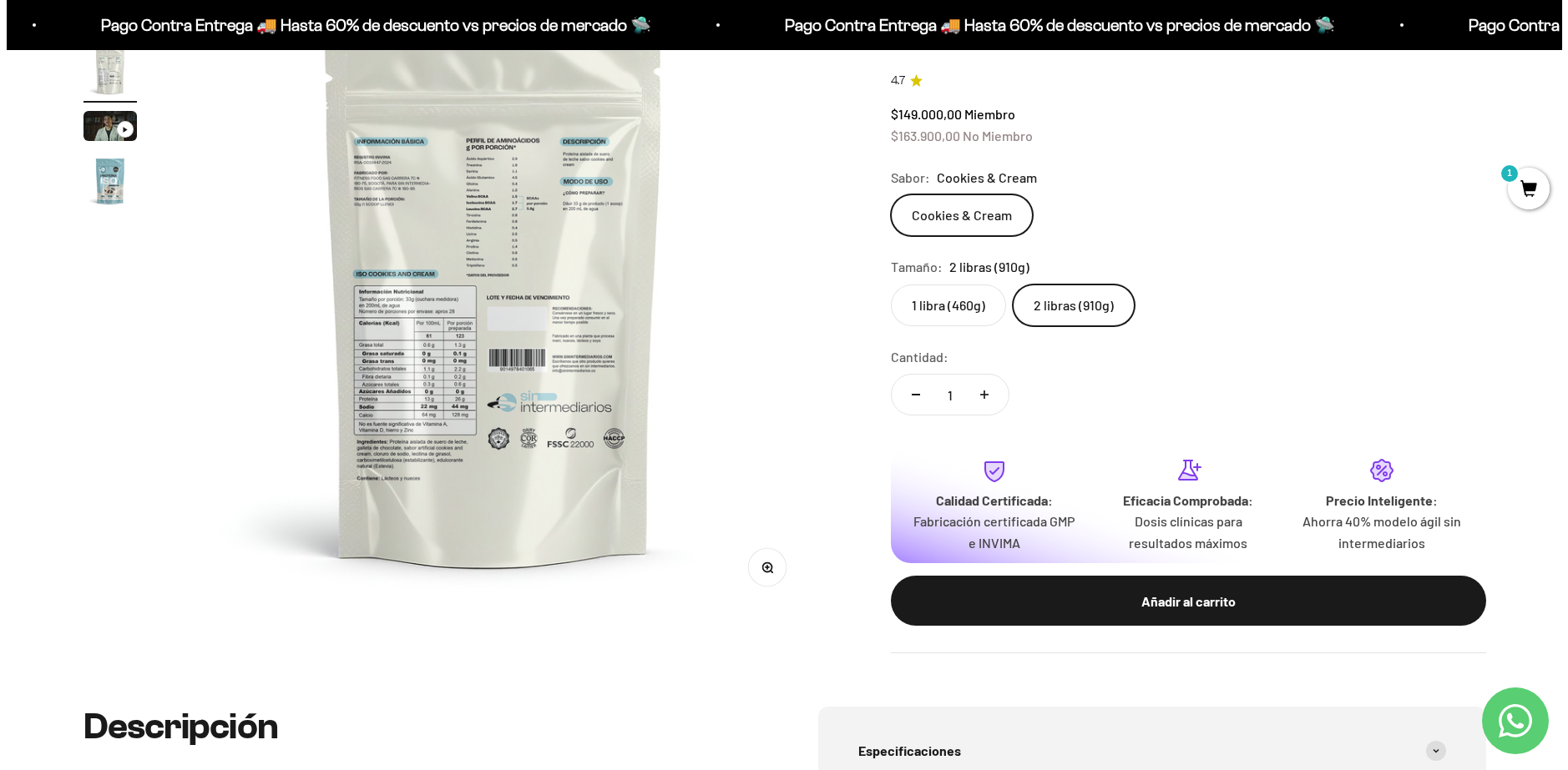
scroll to position [334, 0]
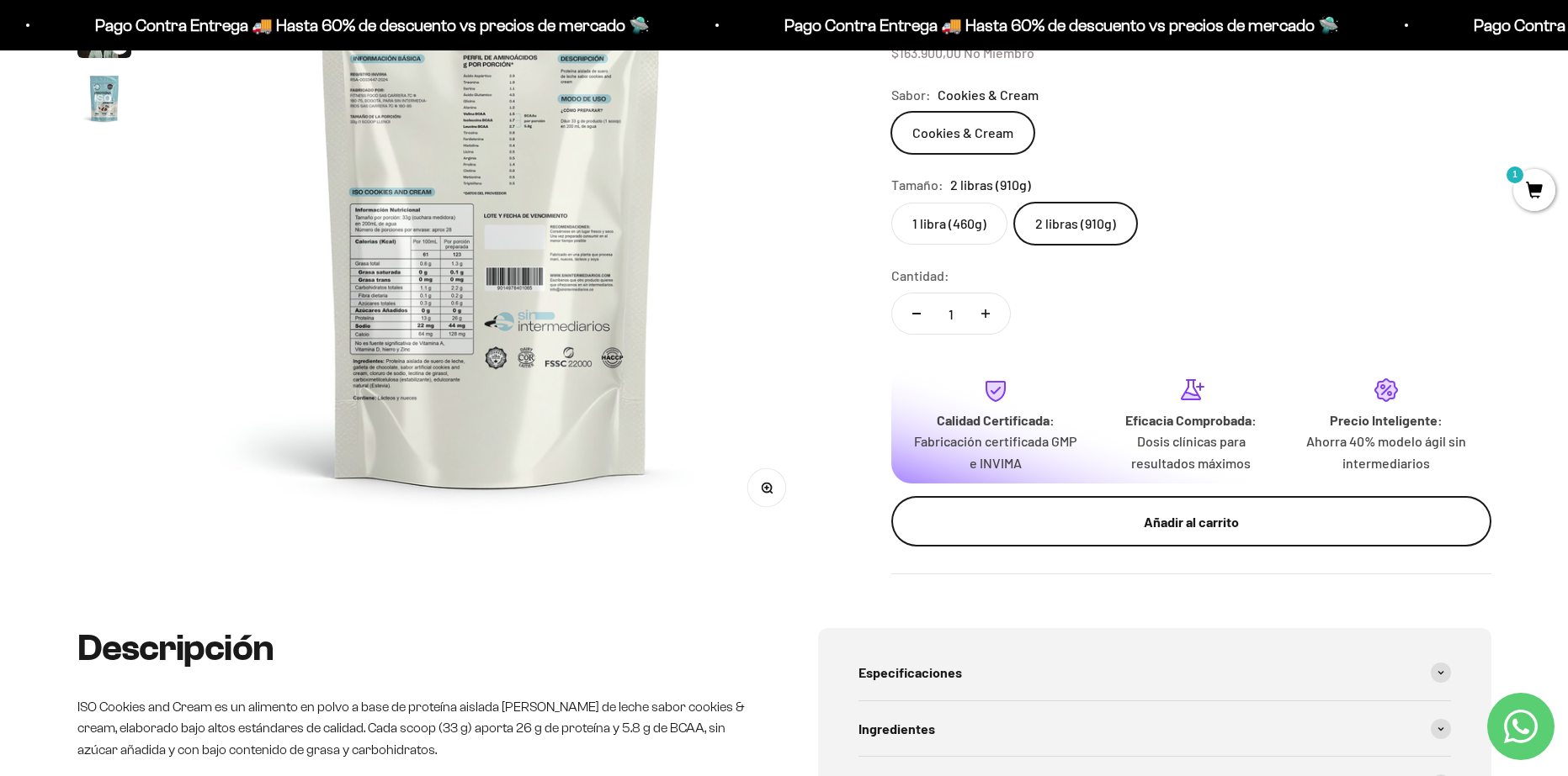
click at [1062, 527] on div "Añadir al carrito" at bounding box center [1191, 521] width 533 height 22
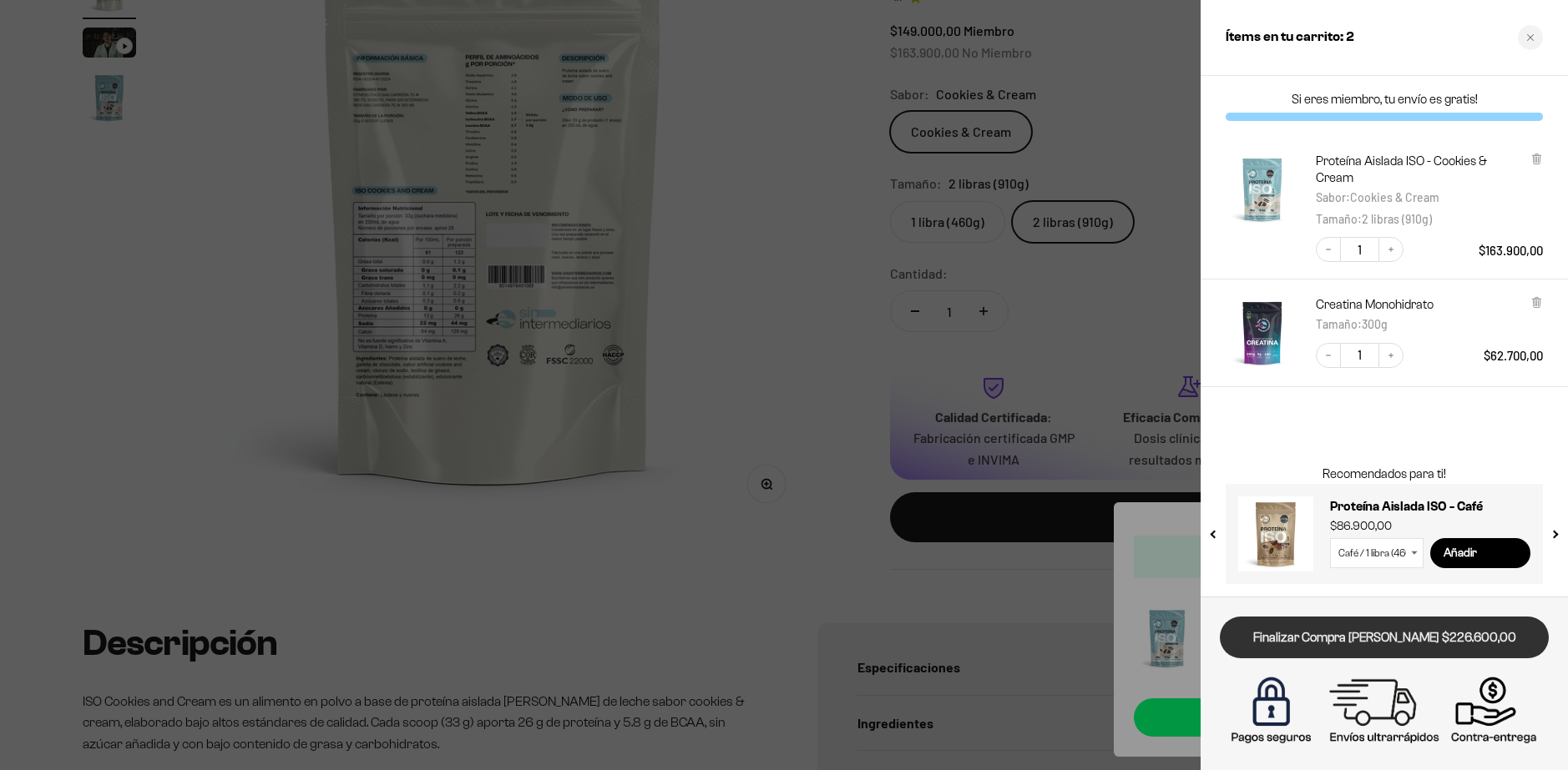
click at [1390, 641] on link "Finalizar Compra [PERSON_NAME] $226.600,00" at bounding box center [1384, 639] width 329 height 43
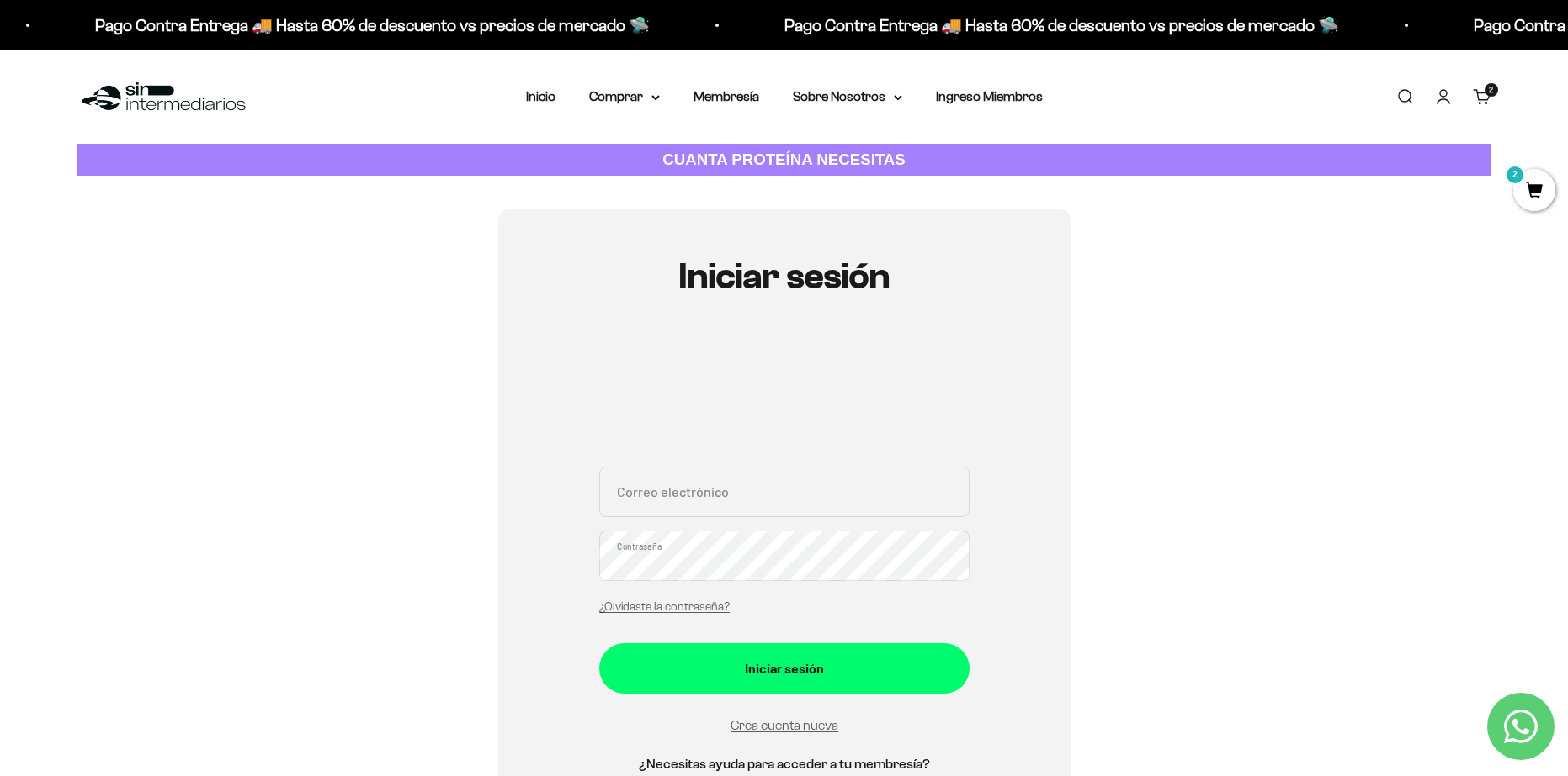
scroll to position [84, 0]
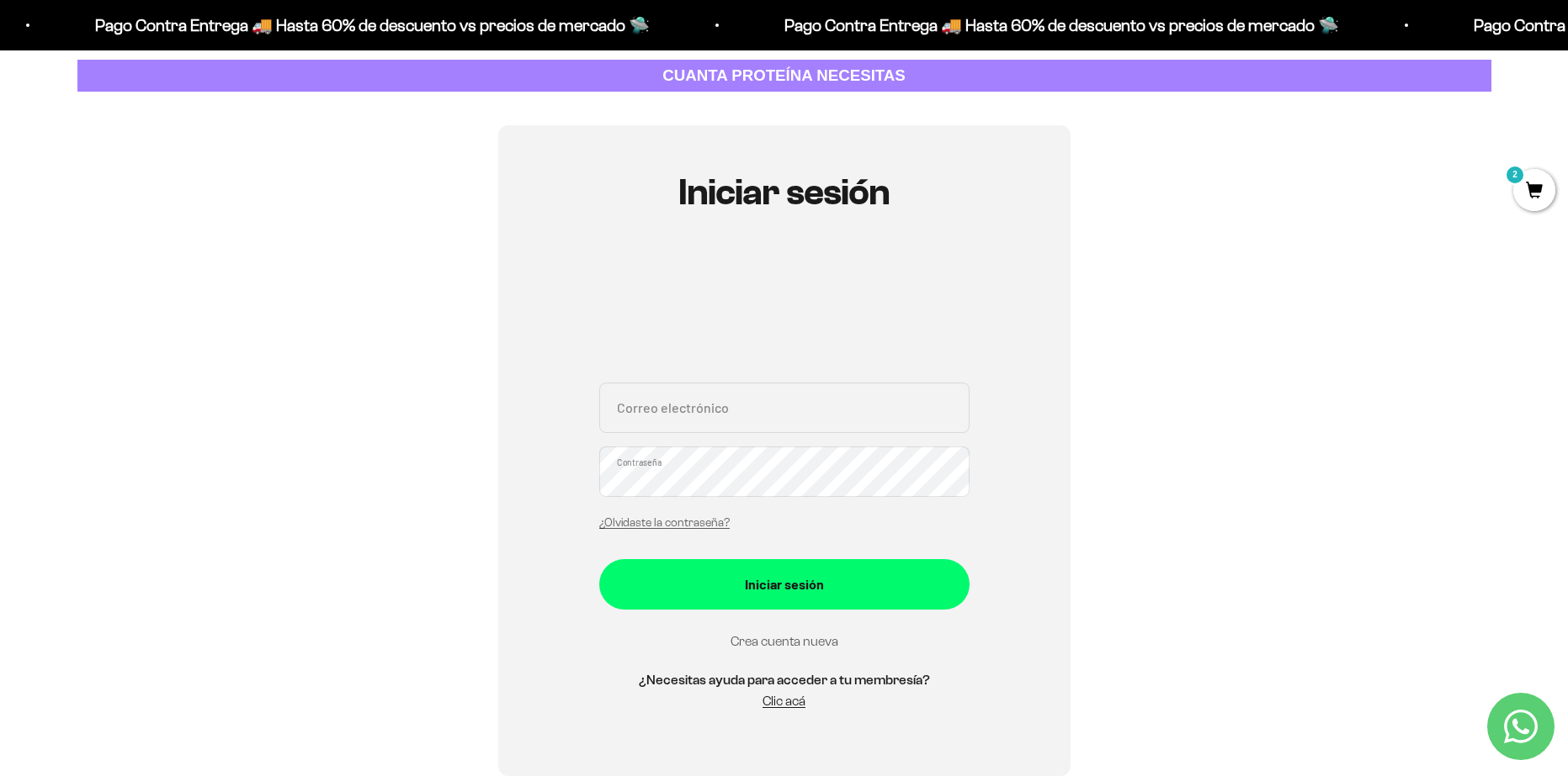
click at [780, 644] on link "Crea cuenta nueva" at bounding box center [784, 641] width 108 height 15
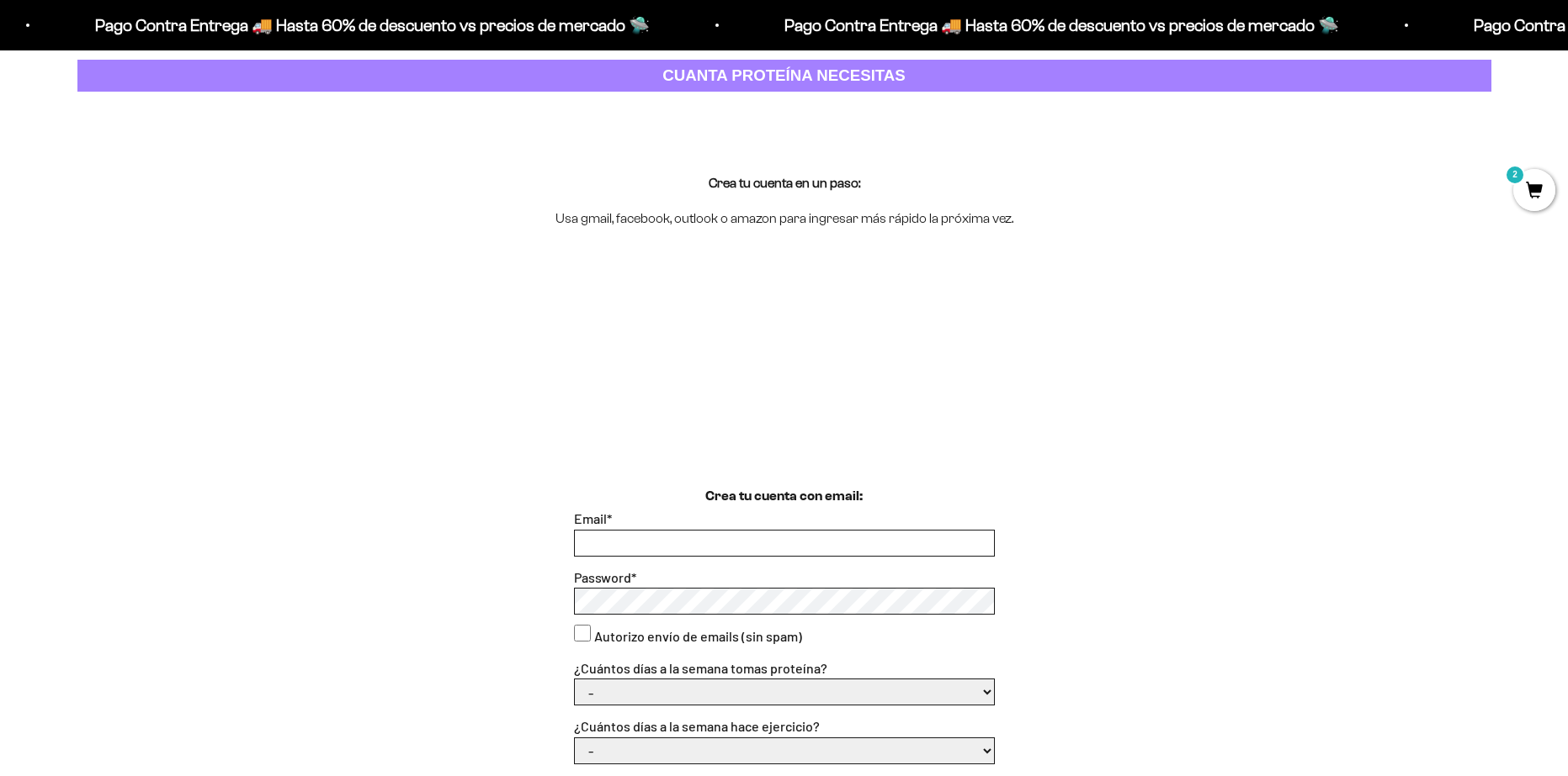
scroll to position [252, 0]
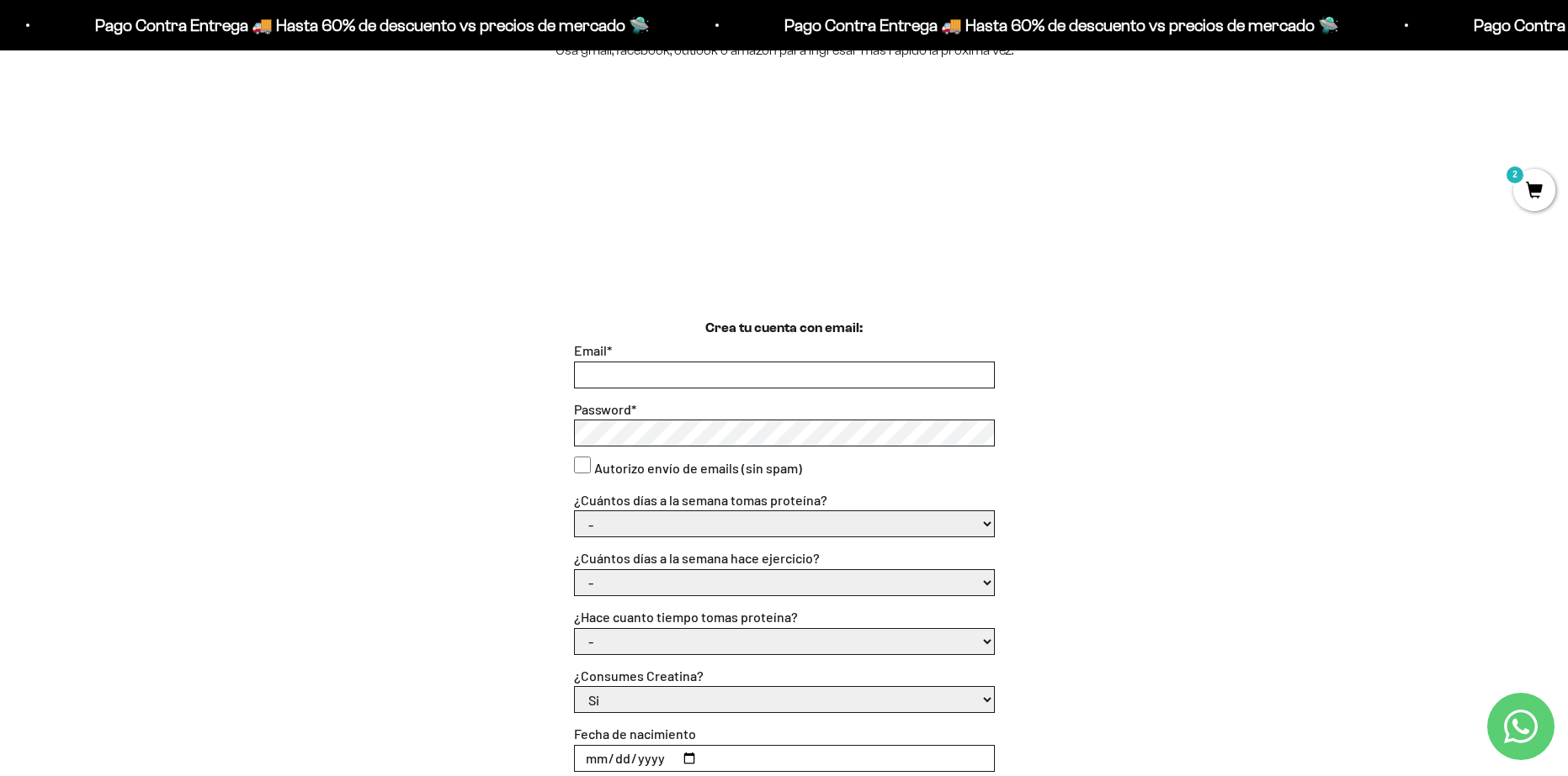
click at [681, 380] on input "Email *" at bounding box center [784, 374] width 419 height 25
type input "[EMAIL_ADDRESS][DOMAIN_NAME]"
click at [588, 469] on consent"] "Autorizo envío de emails (sin spam)" at bounding box center [583, 465] width 17 height 17
checkbox consent"] "true"
click at [680, 522] on select "- 1 o 2 3 a 5 6 o 7" at bounding box center [784, 523] width 419 height 25
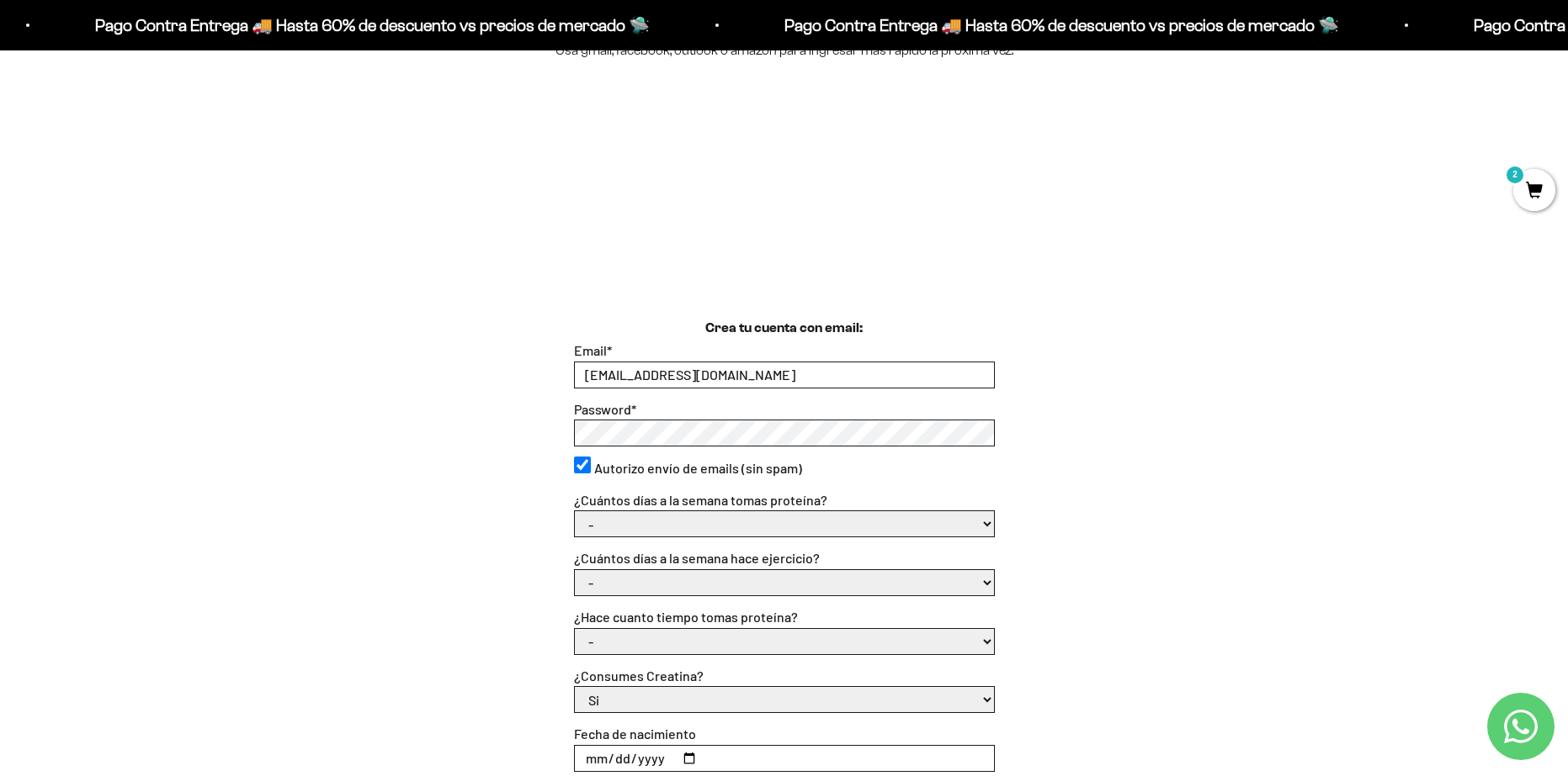
select select "3 a 5"
click at [575, 511] on select "- 1 o 2 3 a 5 6 o 7" at bounding box center [784, 523] width 419 height 25
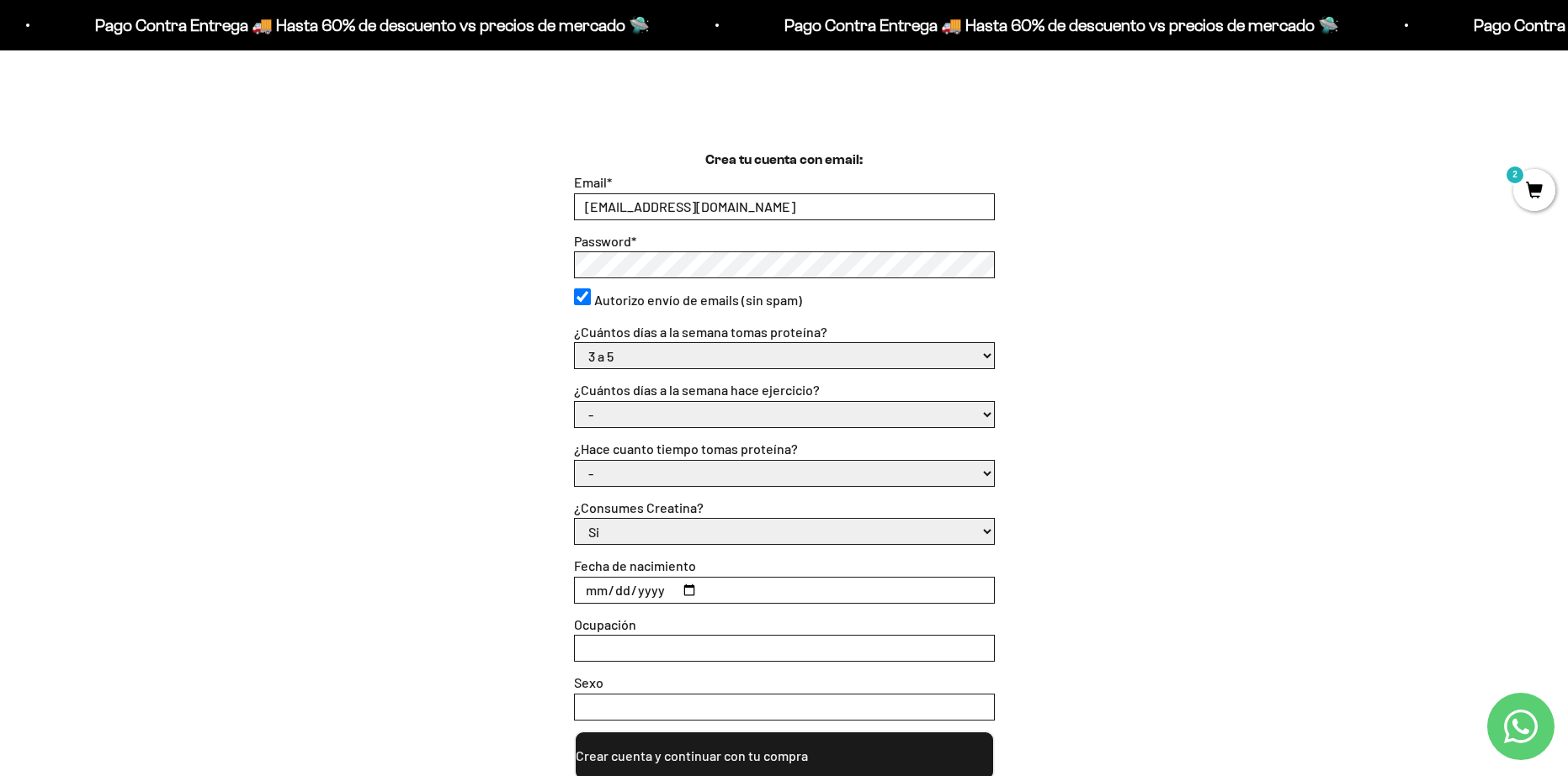
click at [658, 412] on select "- No hago 1 a 2 días 3 a 5 días 6 o 7 días" at bounding box center [784, 414] width 419 height 25
select select "3 a 5 días"
click at [575, 402] on select "- No hago 1 a 2 días 3 a 5 días 6 o 7 días" at bounding box center [784, 414] width 419 height 25
click at [632, 475] on select "- Apenas estoy empezando Menos de 6 meses Más de 6 meses Hace más de un año" at bounding box center [784, 473] width 419 height 25
select select "Hace más de un año"
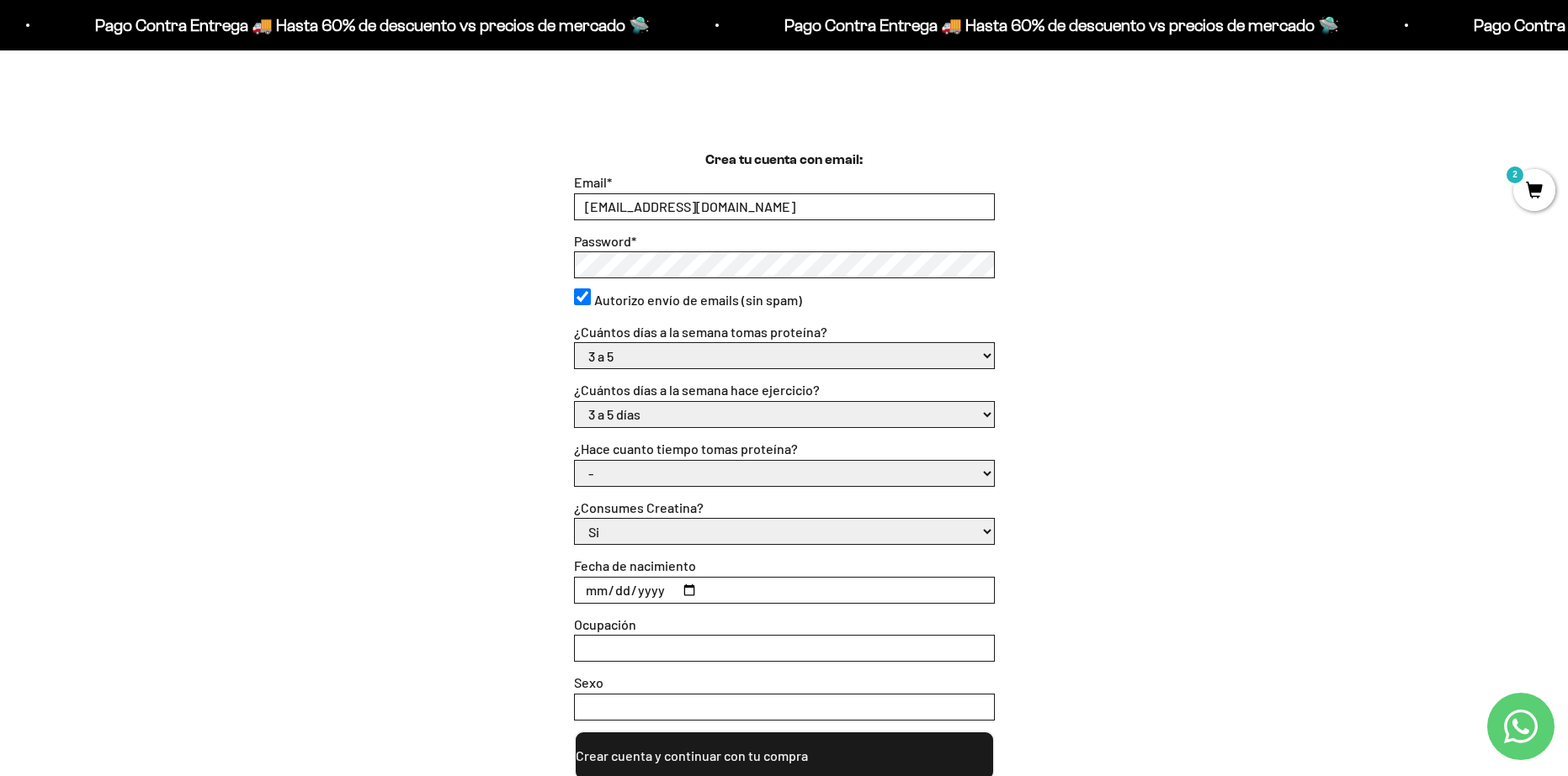
click at [575, 461] on select "- Apenas estoy empezando Menos de 6 meses Más de 6 meses Hace más de un año" at bounding box center [784, 473] width 419 height 25
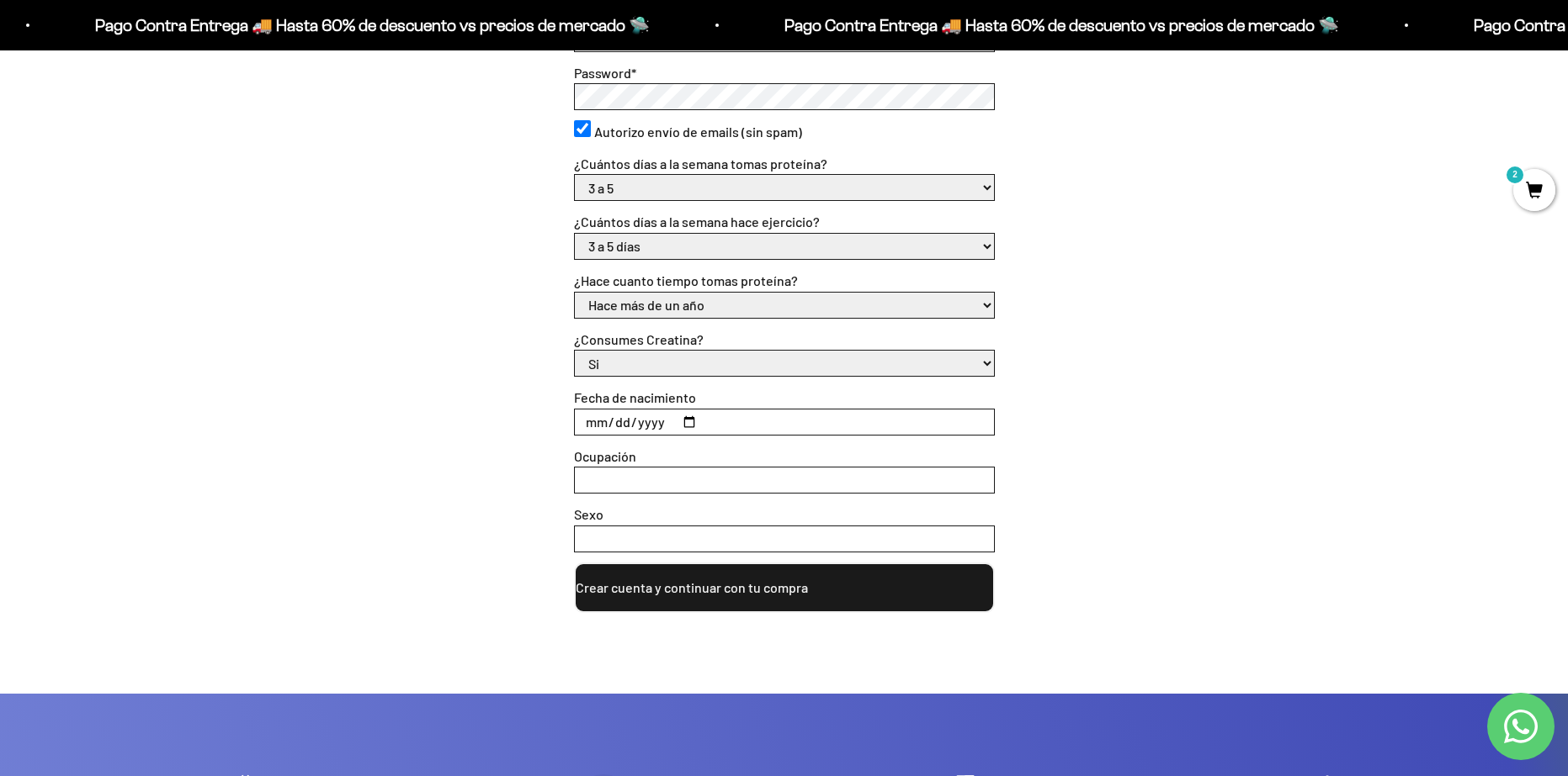
click at [676, 417] on input "Fecha de nacimiento" at bounding box center [784, 422] width 419 height 25
type input "1993-07-22"
click at [636, 490] on input "Ocupación" at bounding box center [784, 480] width 419 height 25
type input "Empleado"
click at [650, 538] on input "Sexo" at bounding box center [784, 539] width 419 height 25
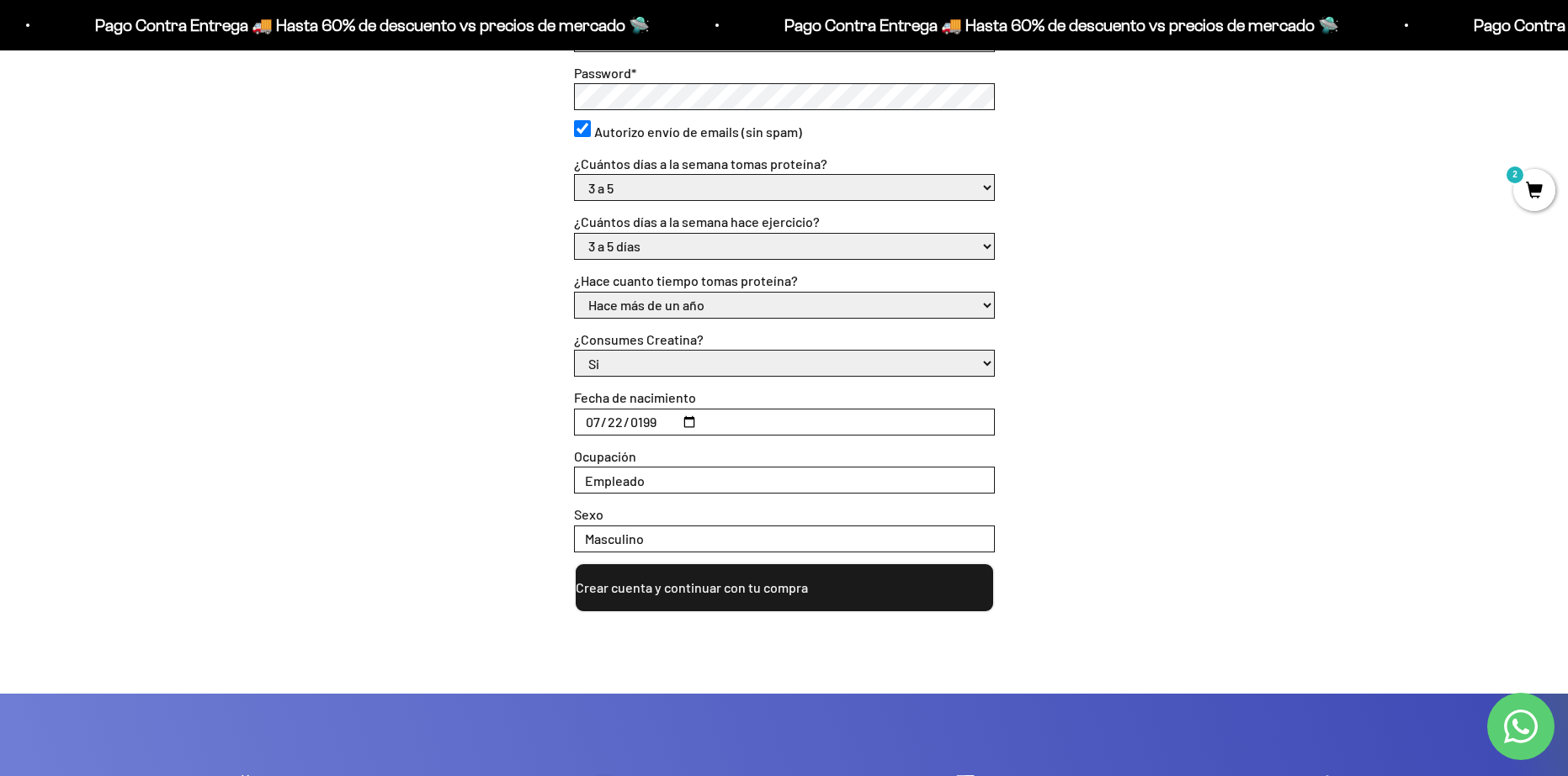
type input "Masculino"
click at [682, 593] on button "Crear cuenta y continuar con tu compra" at bounding box center [784, 588] width 421 height 51
